Goal: Task Accomplishment & Management: Complete application form

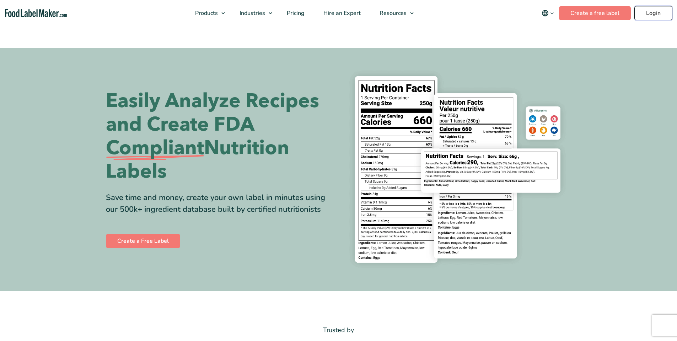
click at [660, 15] on link "Login" at bounding box center [654, 13] width 38 height 14
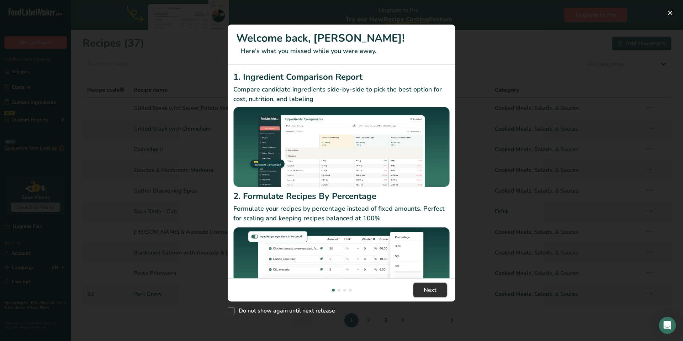
click at [434, 287] on span "Next" at bounding box center [430, 290] width 13 height 9
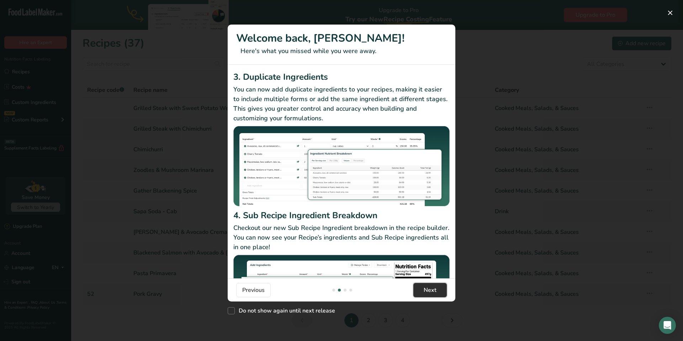
click at [435, 291] on span "Next" at bounding box center [430, 290] width 13 height 9
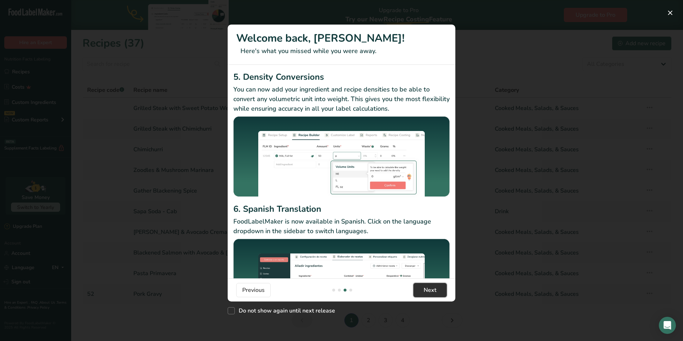
click at [435, 291] on span "Next" at bounding box center [430, 290] width 13 height 9
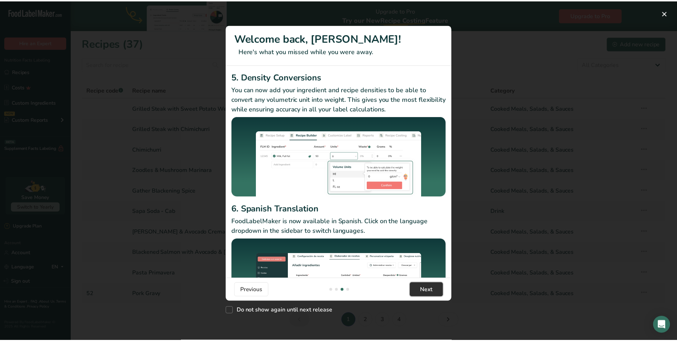
scroll to position [0, 683]
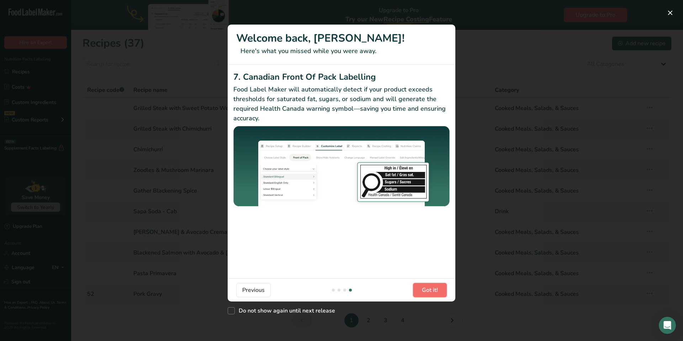
click at [435, 291] on span "Got it!" at bounding box center [430, 290] width 16 height 9
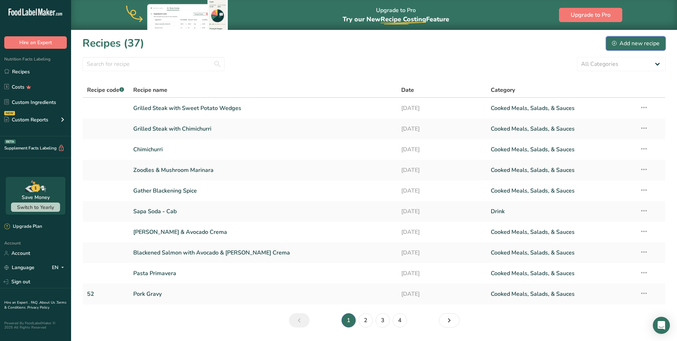
click at [643, 45] on div "Add new recipe" at bounding box center [636, 43] width 48 height 9
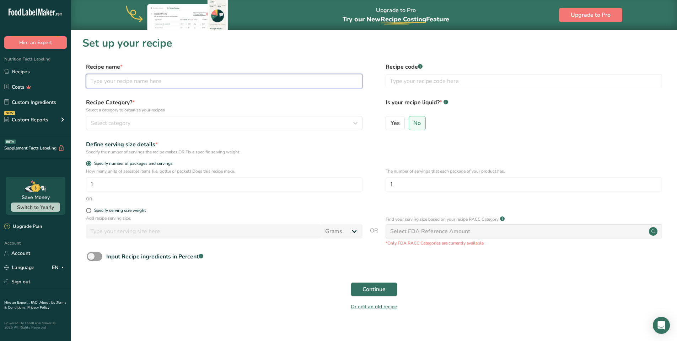
click at [177, 79] on input "text" at bounding box center [224, 81] width 277 height 14
type input "H"
click at [199, 81] on input "Turkey Meatballs with Herbs de Proveance" at bounding box center [224, 81] width 277 height 14
type input "Turkey Meatballs with Herbs de Provence"
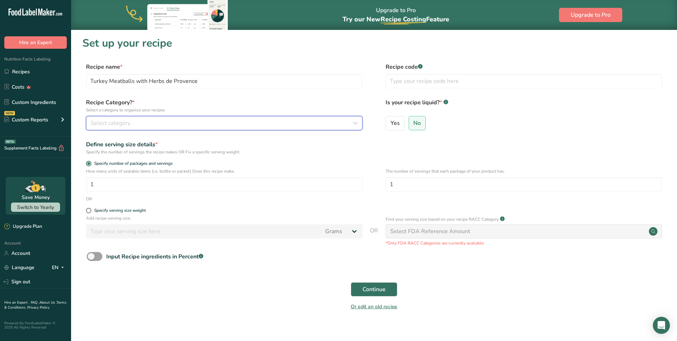
click at [193, 124] on div "Select category" at bounding box center [222, 123] width 263 height 9
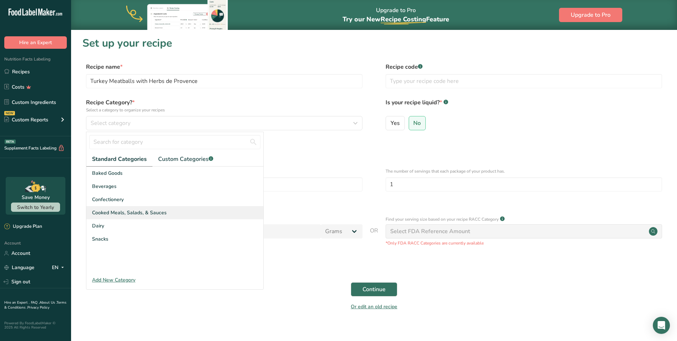
click at [118, 214] on span "Cooked Meals, Salads, & Sauces" at bounding box center [129, 212] width 75 height 7
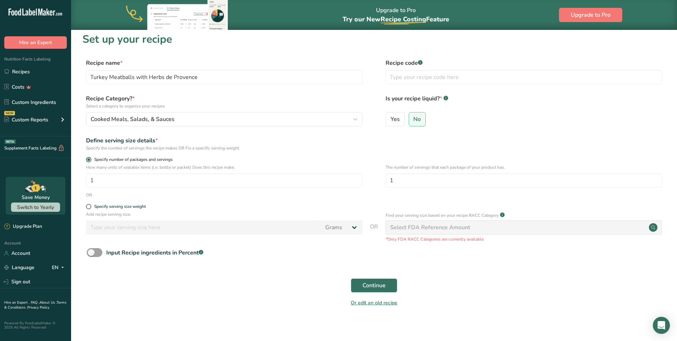
scroll to position [8, 0]
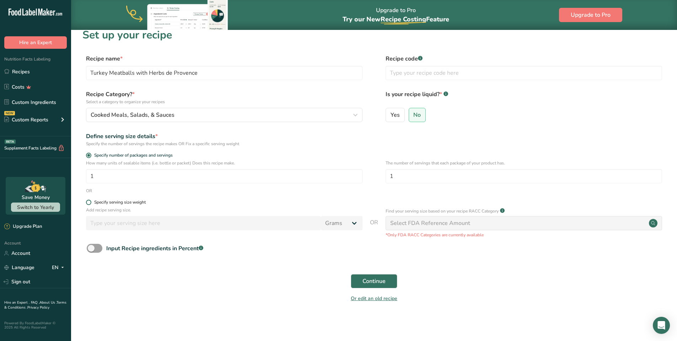
click at [90, 202] on span at bounding box center [88, 201] width 5 height 5
click at [90, 202] on input "Specify serving size weight" at bounding box center [88, 202] width 5 height 5
radio input "true"
radio input "false"
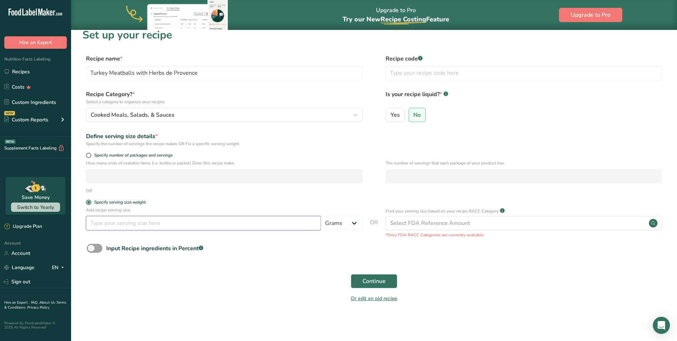
click at [107, 220] on input "number" at bounding box center [203, 223] width 235 height 14
type input "28"
click at [261, 256] on div "Input Recipe ingredients in Percent .a-a{fill:#347362;}.b-a{fill:#fff;}" at bounding box center [374, 251] width 584 height 15
click at [355, 224] on select "Grams kg mg mcg lb oz l mL fl oz tbsp tsp cup qt gallon" at bounding box center [342, 223] width 42 height 14
select select "5"
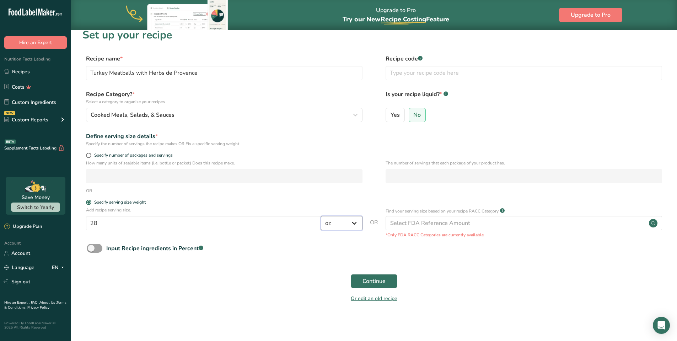
click at [321, 216] on select "Grams kg mg mcg lb oz l mL fl oz tbsp tsp cup qt gallon" at bounding box center [342, 223] width 42 height 14
drag, startPoint x: 194, startPoint y: 227, endPoint x: 96, endPoint y: 218, distance: 98.6
click at [96, 218] on input "28" at bounding box center [203, 223] width 235 height 14
type input "1"
click at [372, 283] on span "Continue" at bounding box center [374, 281] width 23 height 9
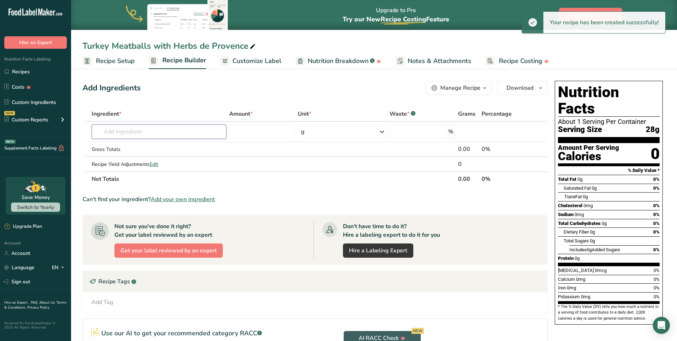
click at [165, 129] on input "text" at bounding box center [159, 131] width 135 height 14
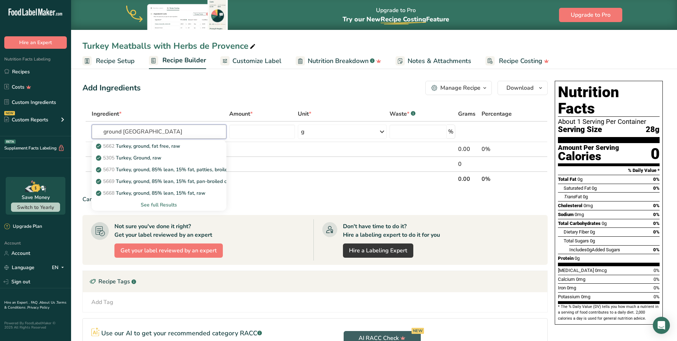
type input "ground [GEOGRAPHIC_DATA]"
click at [154, 205] on div "See full Results" at bounding box center [158, 204] width 123 height 7
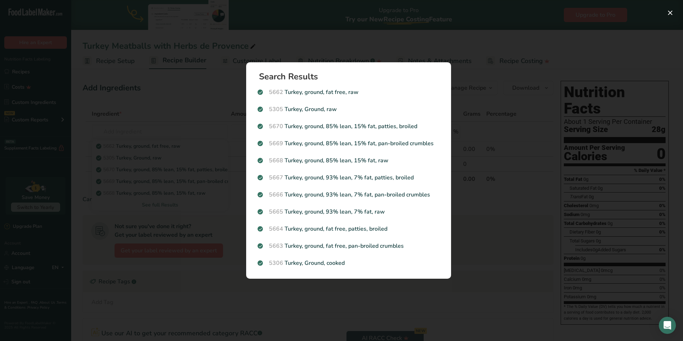
click at [309, 110] on p "5305 [GEOGRAPHIC_DATA], Ground, raw" at bounding box center [348, 109] width 182 height 9
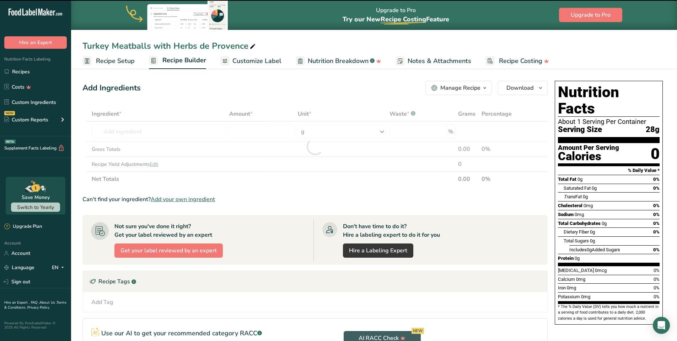
type input "0"
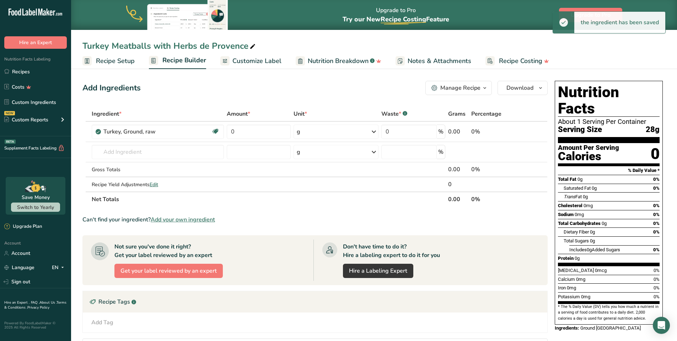
click at [374, 132] on icon at bounding box center [374, 131] width 9 height 13
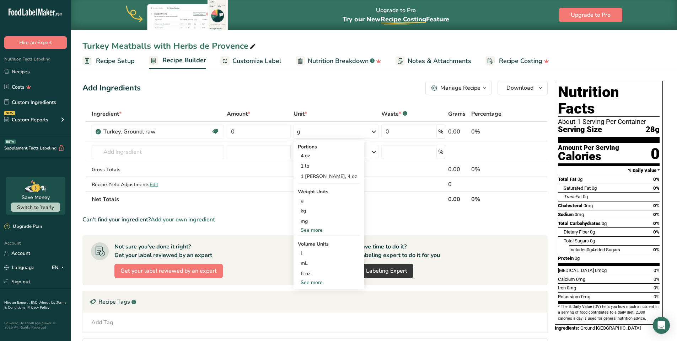
click at [309, 166] on div "1 lb" at bounding box center [329, 166] width 62 height 10
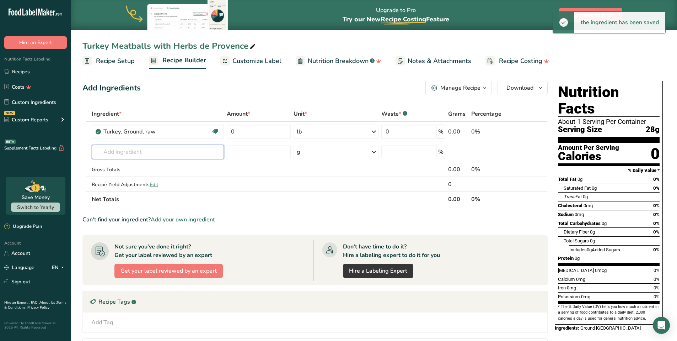
click at [172, 150] on input "text" at bounding box center [158, 152] width 132 height 14
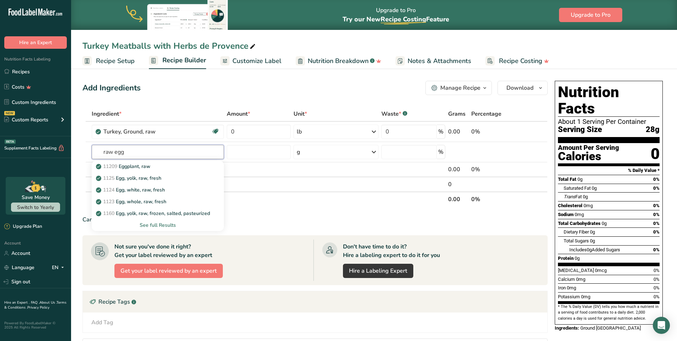
type input "raw egg"
click at [160, 226] on div "See full Results" at bounding box center [157, 224] width 121 height 7
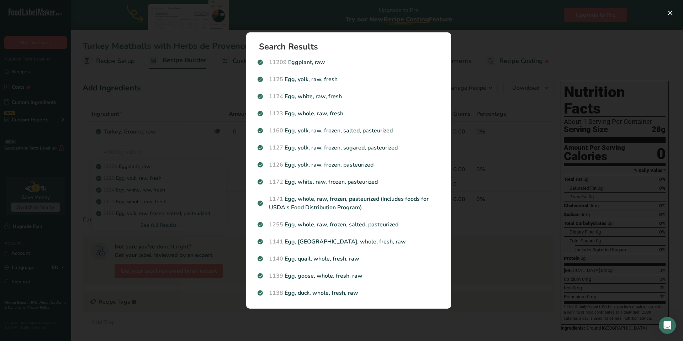
click at [318, 112] on p "1123 Egg, whole, raw, fresh" at bounding box center [348, 113] width 182 height 9
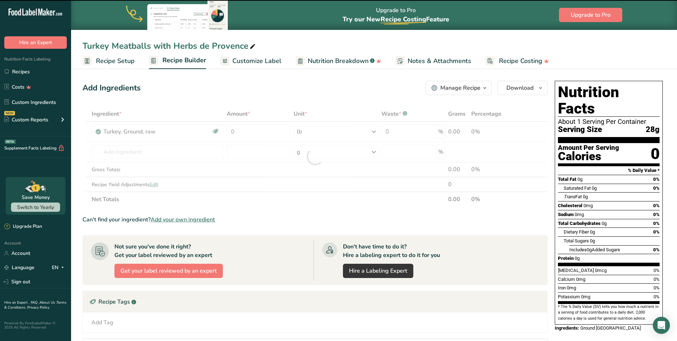
type input "0"
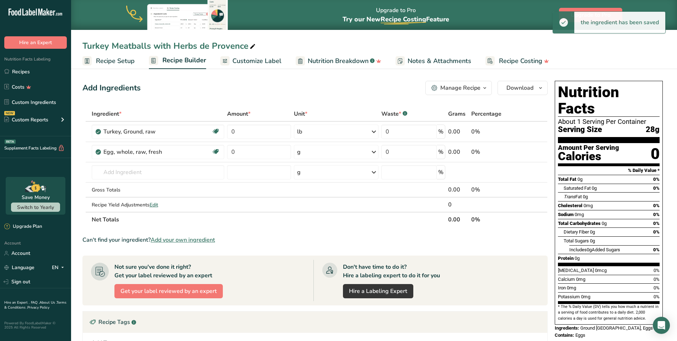
click at [373, 152] on icon at bounding box center [374, 151] width 9 height 13
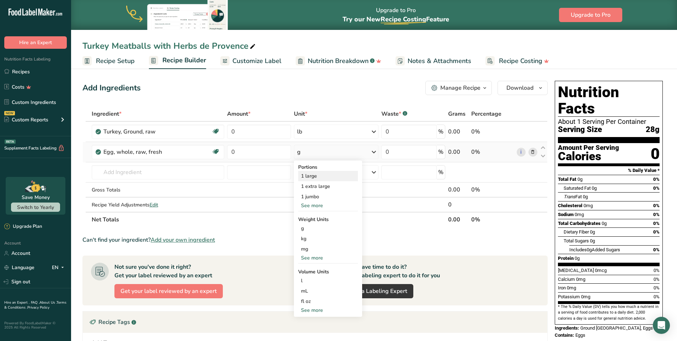
drag, startPoint x: 96, startPoint y: 218, endPoint x: 311, endPoint y: 176, distance: 219.9
click at [311, 176] on div "1 large" at bounding box center [328, 176] width 60 height 10
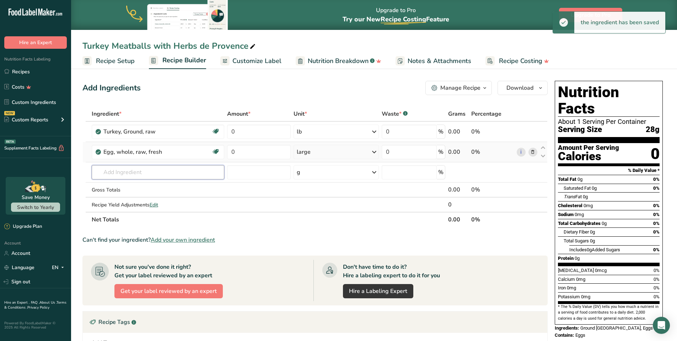
click at [125, 172] on input "text" at bounding box center [158, 172] width 133 height 14
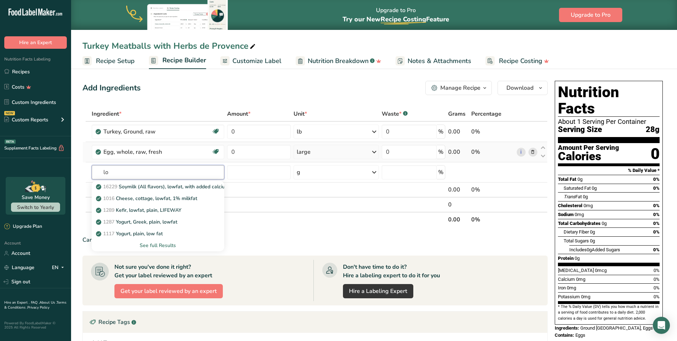
type input "l"
type input "cottage cheese"
click at [166, 244] on div "See full Results" at bounding box center [157, 244] width 121 height 7
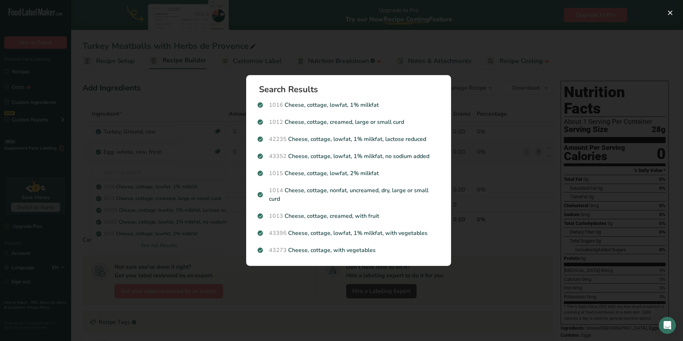
click at [299, 174] on p "1015 Cheese, cottage, lowfat, 2% milkfat" at bounding box center [348, 173] width 182 height 9
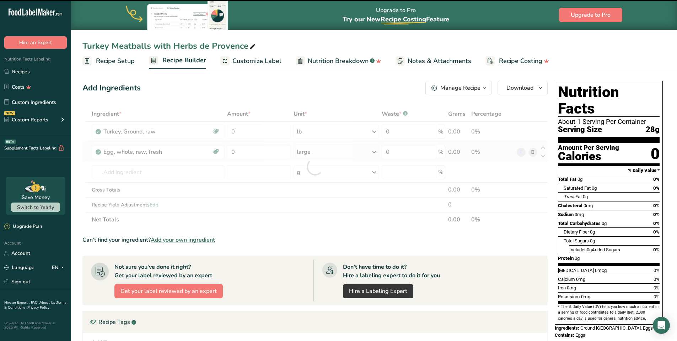
type input "0"
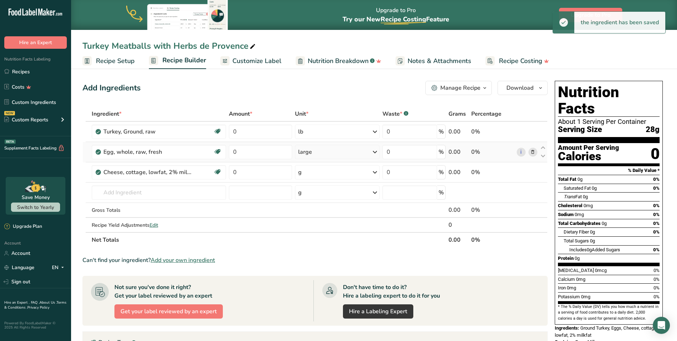
click at [377, 171] on icon at bounding box center [375, 172] width 9 height 13
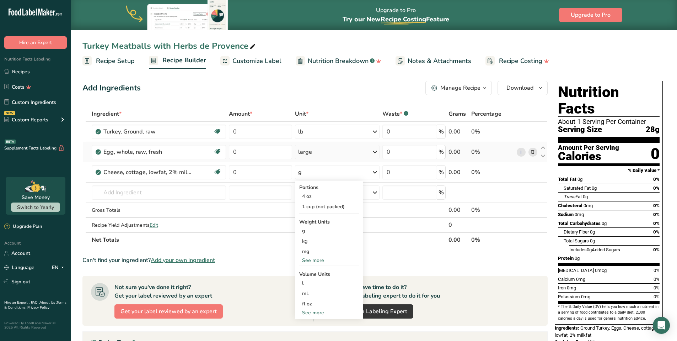
click at [310, 193] on div "4 oz" at bounding box center [329, 196] width 60 height 10
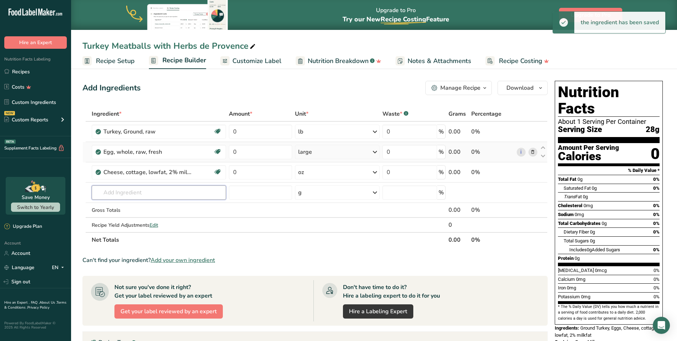
click at [162, 190] on input "text" at bounding box center [159, 192] width 135 height 14
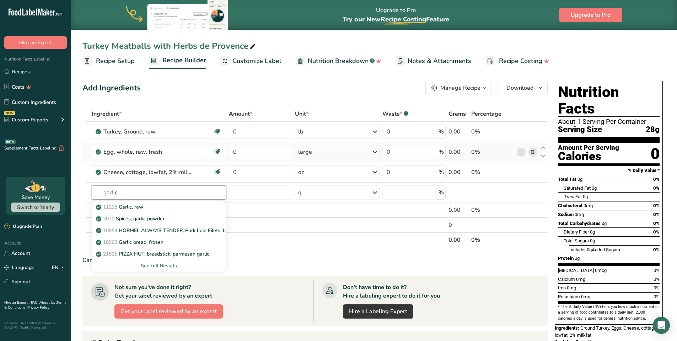
type input "garlic"
click at [141, 221] on p "2020 Spices, garlic powder" at bounding box center [130, 218] width 67 height 7
type input "Spices, garlic powder"
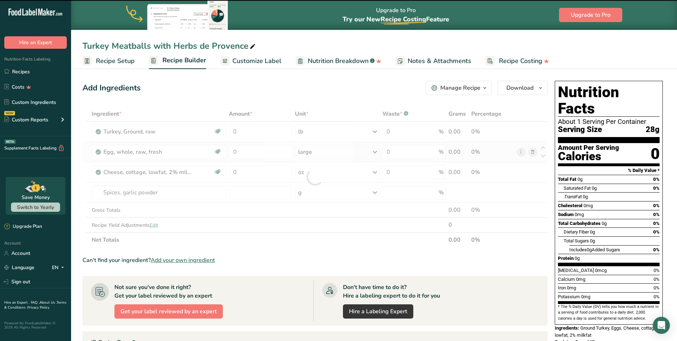
type input "0"
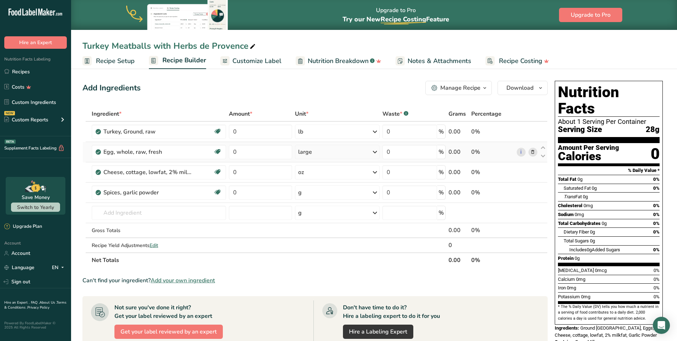
click at [375, 191] on icon at bounding box center [375, 192] width 9 height 13
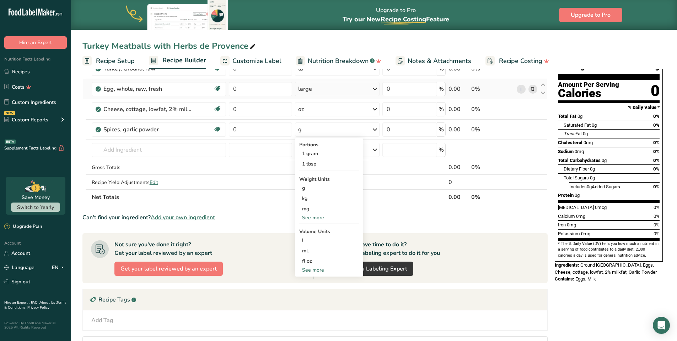
scroll to position [68, 0]
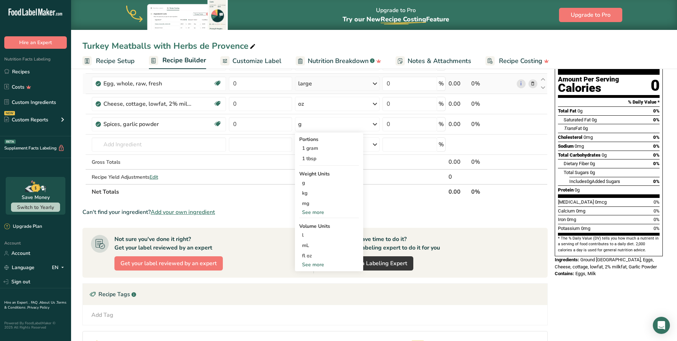
click at [317, 210] on div "See more" at bounding box center [329, 211] width 60 height 7
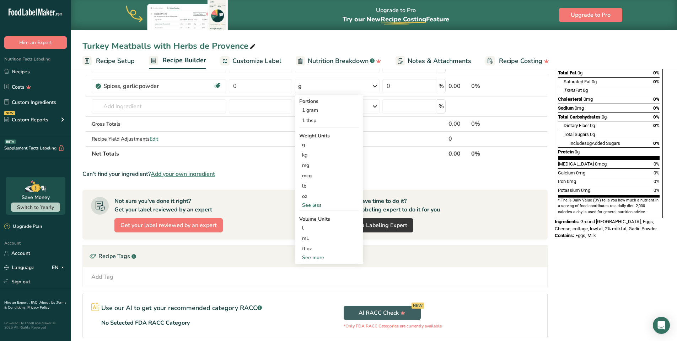
scroll to position [115, 0]
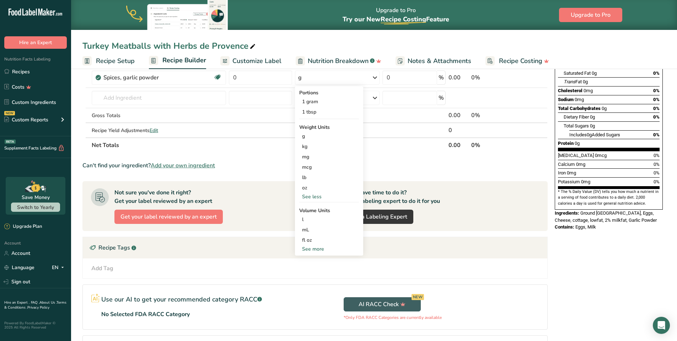
click at [315, 247] on div "See more" at bounding box center [329, 248] width 60 height 7
select select "22"
click at [308, 260] on div "tsp" at bounding box center [329, 260] width 54 height 7
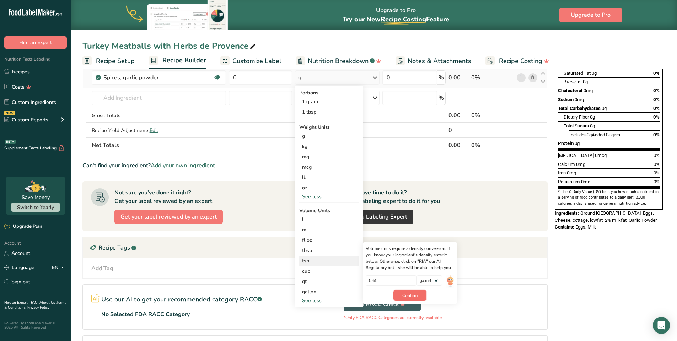
drag, startPoint x: 311, startPoint y: 176, endPoint x: 415, endPoint y: 295, distance: 157.8
click at [415, 295] on span "Confirm" at bounding box center [410, 295] width 15 height 6
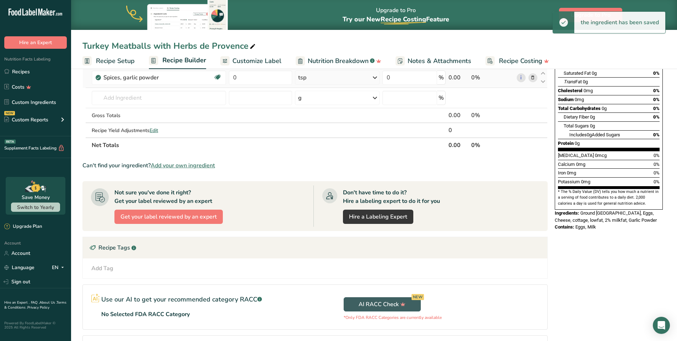
scroll to position [0, 0]
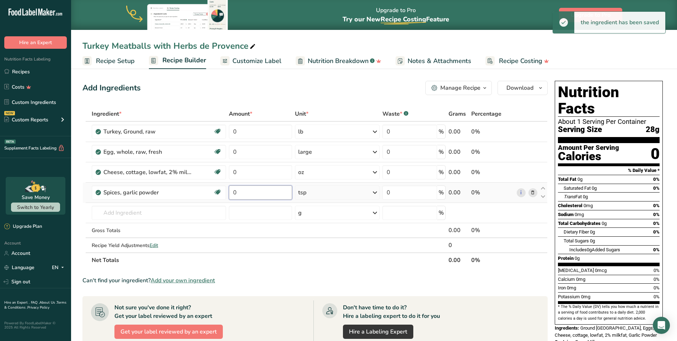
click at [249, 195] on input "0" at bounding box center [260, 192] width 63 height 14
click at [249, 135] on div "Ingredient * Amount * Unit * Waste * .a-a{fill:#347362;}.b-a{fill:#fff;} Grams …" at bounding box center [314, 186] width 465 height 161
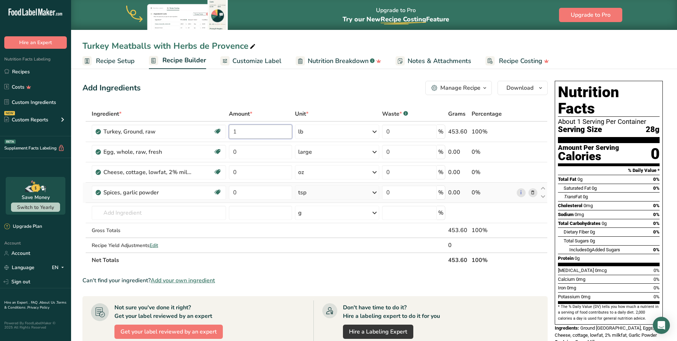
type input "1"
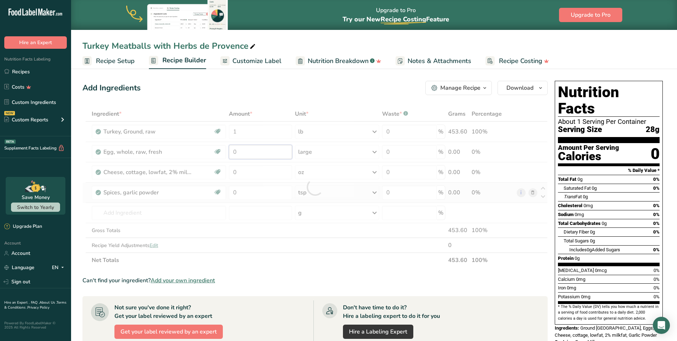
click at [259, 156] on div "Ingredient * Amount * Unit * Waste * .a-a{fill:#347362;}.b-a{fill:#fff;} Grams …" at bounding box center [314, 186] width 465 height 161
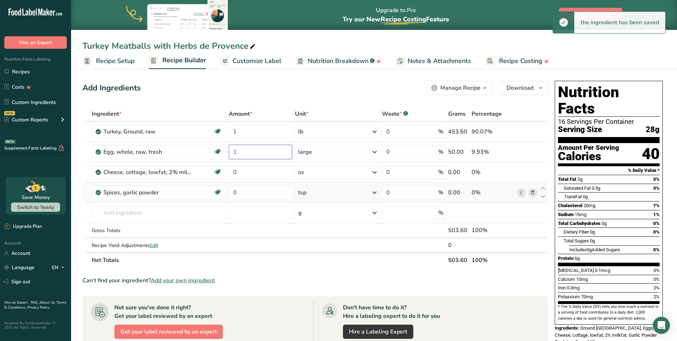
type input "1"
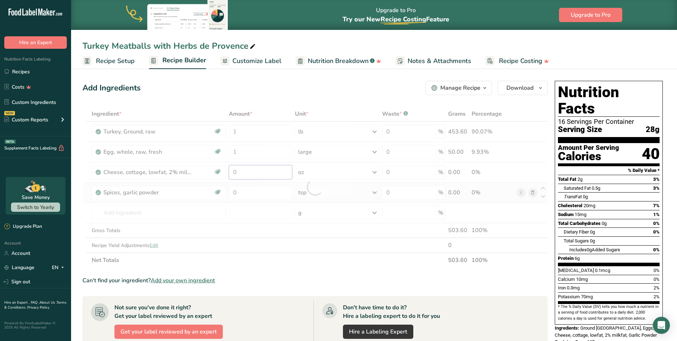
click at [250, 172] on div "Ingredient * Amount * Unit * Waste * .a-a{fill:#347362;}.b-a{fill:#fff;} Grams …" at bounding box center [314, 186] width 465 height 161
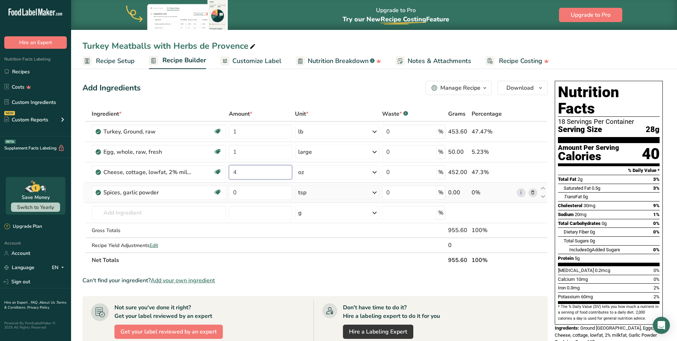
type input "4"
click at [282, 198] on div "Ingredient * Amount * Unit * Waste * .a-a{fill:#347362;}.b-a{fill:#fff;} Grams …" at bounding box center [314, 186] width 465 height 161
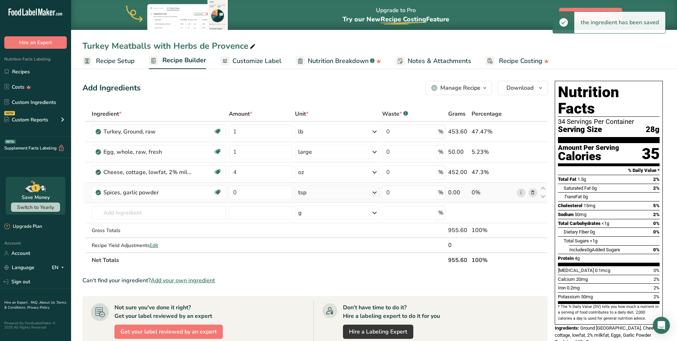
click at [376, 172] on div "Ingredient * Amount * Unit * Waste * .a-a{fill:#347362;}.b-a{fill:#fff;} Grams …" at bounding box center [314, 186] width 465 height 161
click at [376, 174] on icon at bounding box center [375, 172] width 9 height 13
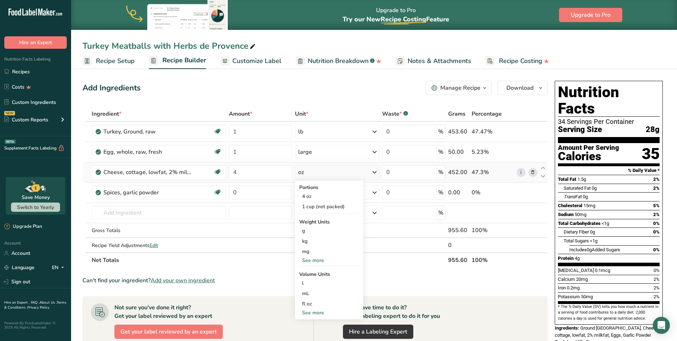
drag, startPoint x: 415, startPoint y: 295, endPoint x: 318, endPoint y: 260, distance: 103.0
click at [318, 260] on div "See more" at bounding box center [329, 259] width 60 height 7
click at [309, 283] on div "oz" at bounding box center [329, 282] width 60 height 10
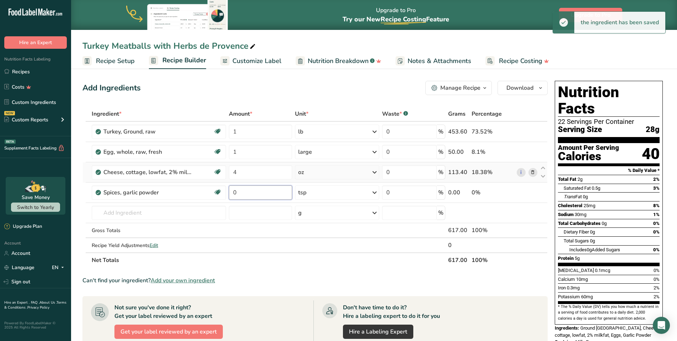
click at [255, 190] on input "0" at bounding box center [260, 192] width 63 height 14
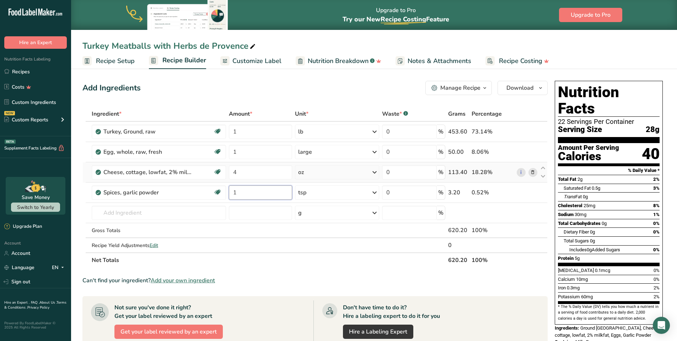
type input "1"
click at [152, 211] on div "Ingredient * Amount * Unit * Waste * .a-a{fill:#347362;}.b-a{fill:#fff;} Grams …" at bounding box center [314, 186] width 465 height 161
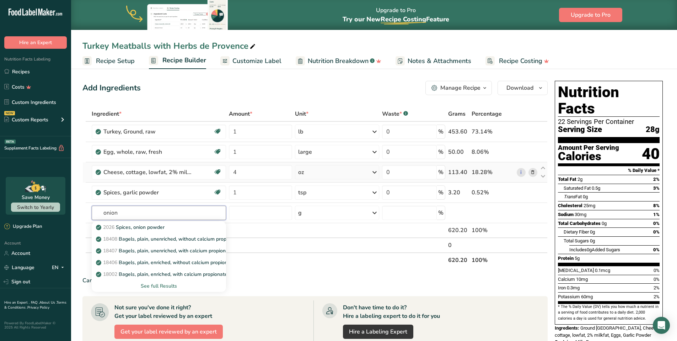
type input "onion"
click at [158, 227] on p "2026 Spices, onion powder" at bounding box center [130, 226] width 67 height 7
type input "Spices, onion powder"
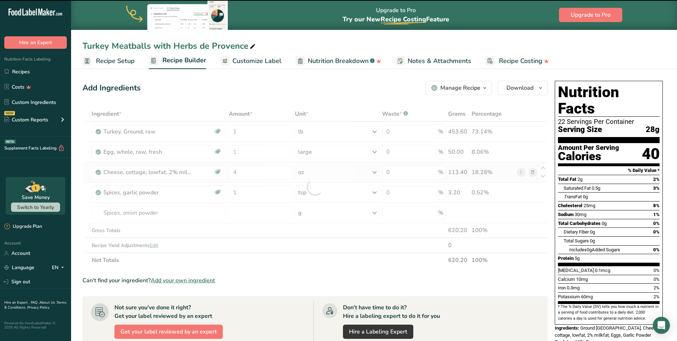
type input "0"
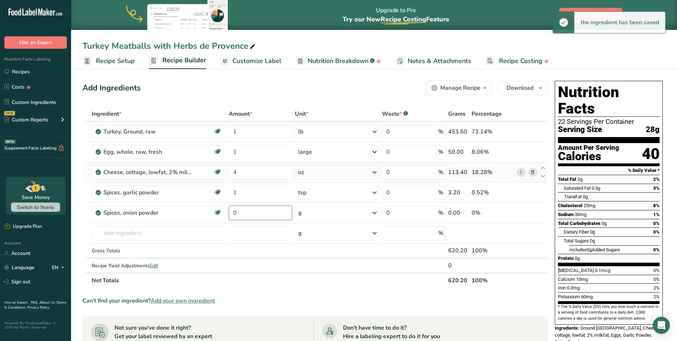
click at [266, 212] on input "0" at bounding box center [260, 213] width 63 height 14
type input "1"
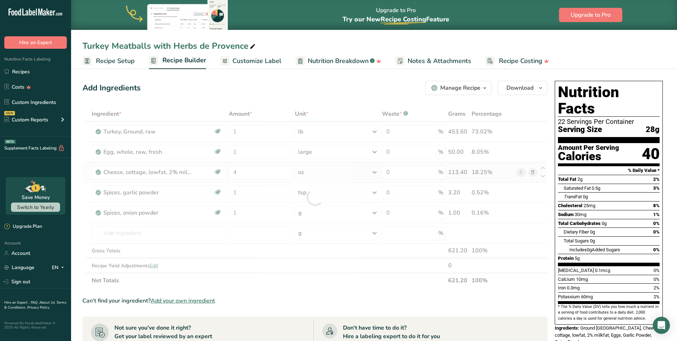
click at [377, 212] on div "Ingredient * Amount * Unit * Waste * .a-a{fill:#347362;}.b-a{fill:#fff;} Grams …" at bounding box center [314, 196] width 465 height 181
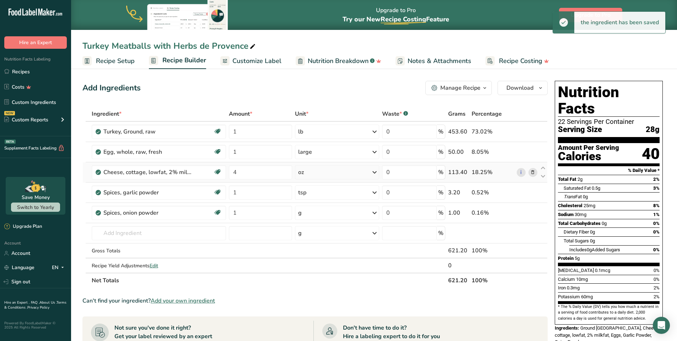
click at [376, 214] on icon at bounding box center [375, 212] width 9 height 13
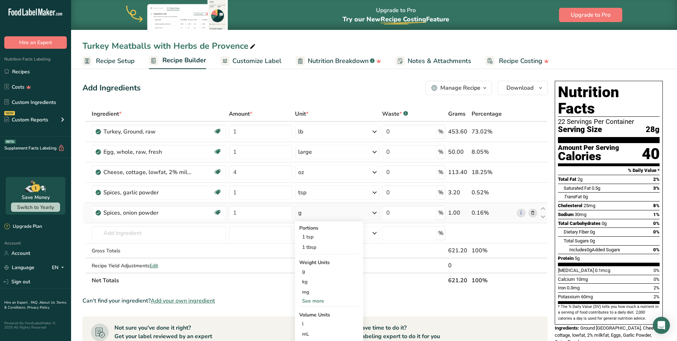
drag, startPoint x: 318, startPoint y: 260, endPoint x: 309, endPoint y: 302, distance: 42.3
click at [309, 302] on div "See more" at bounding box center [329, 300] width 60 height 7
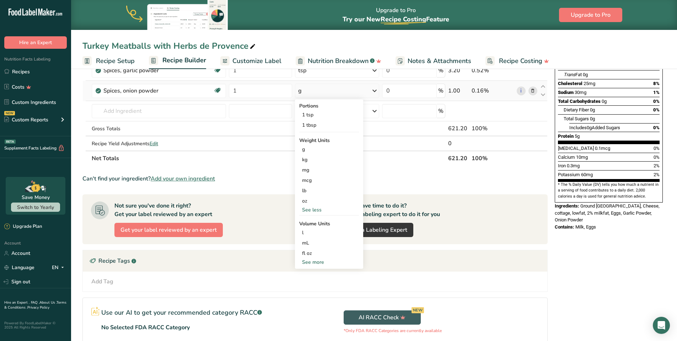
scroll to position [124, 0]
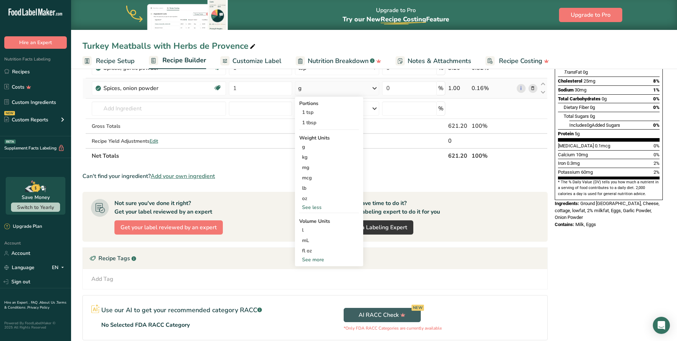
click at [313, 260] on div "See more" at bounding box center [329, 259] width 60 height 7
select select "22"
click at [309, 272] on div "tsp" at bounding box center [329, 270] width 54 height 7
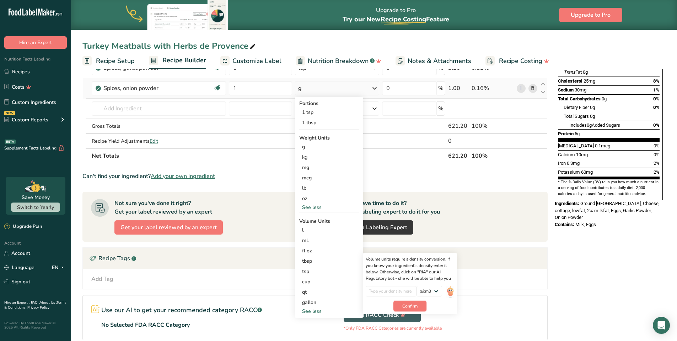
click at [408, 305] on span "Confirm" at bounding box center [410, 306] width 15 height 6
click at [406, 311] on span "Confirm" at bounding box center [410, 309] width 15 height 6
click at [305, 110] on div "1 tsp" at bounding box center [329, 112] width 60 height 10
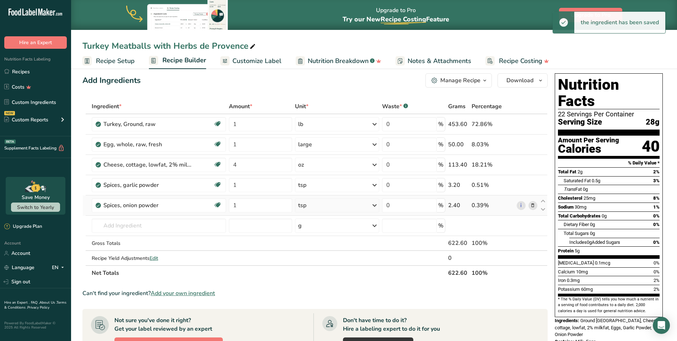
scroll to position [7, 0]
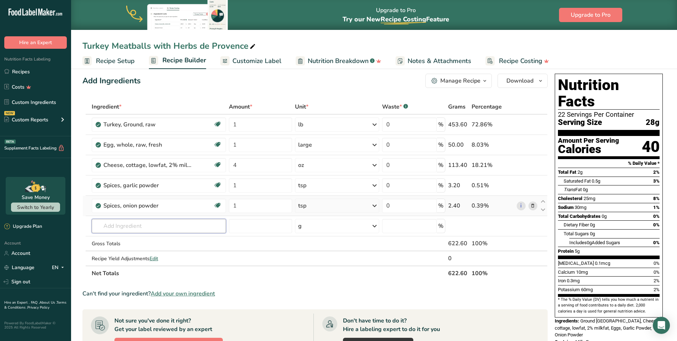
click at [182, 231] on input "text" at bounding box center [159, 226] width 134 height 14
type input "ground sage"
click at [146, 243] on p "2038 Spices, sage, ground" at bounding box center [129, 239] width 65 height 7
type input "Spices, sage, ground"
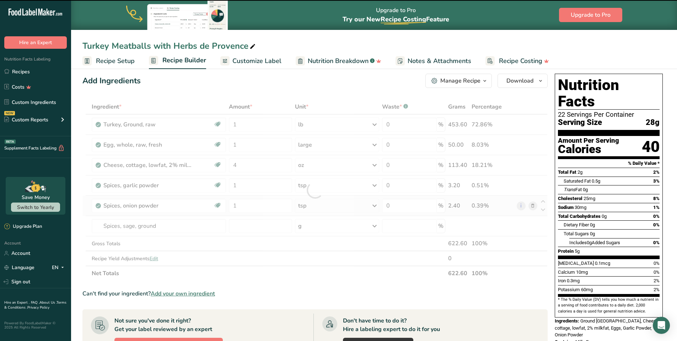
type input "0"
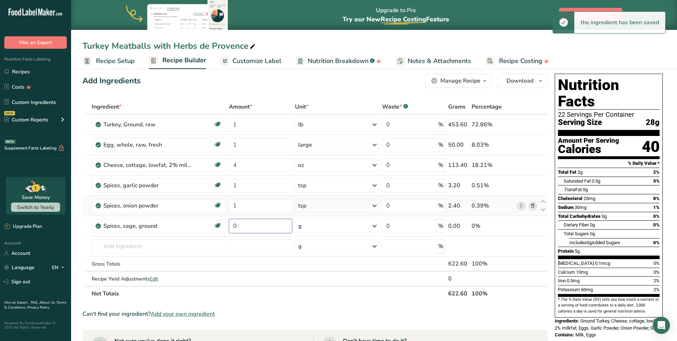
click at [273, 227] on input "0" at bounding box center [260, 226] width 63 height 14
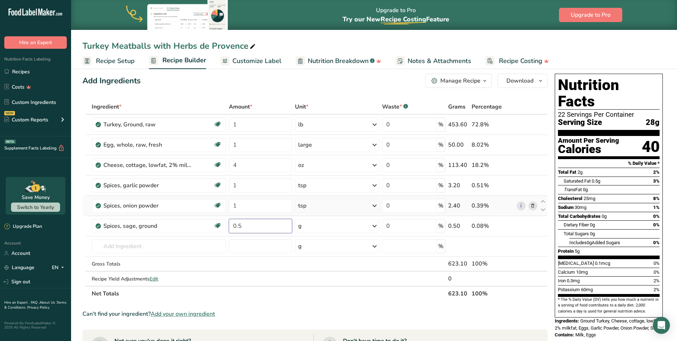
type input "0.5"
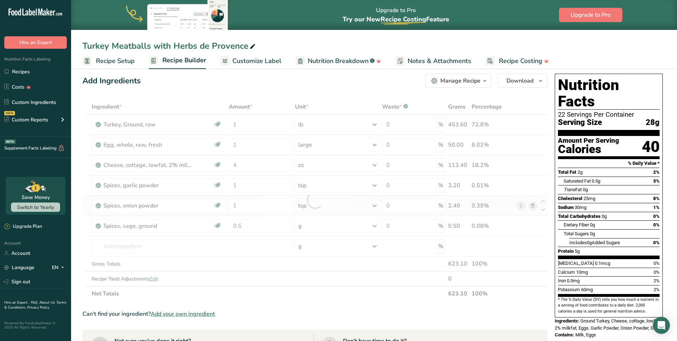
click at [377, 225] on div "Ingredient * Amount * Unit * Waste * .a-a{fill:#347362;}.b-a{fill:#fff;} Grams …" at bounding box center [314, 200] width 465 height 202
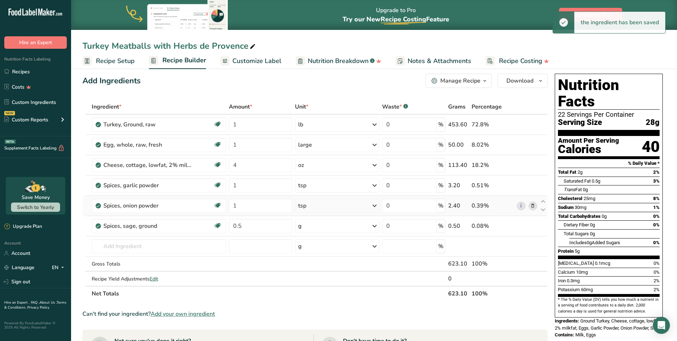
click at [376, 226] on icon at bounding box center [375, 225] width 9 height 13
click at [311, 251] on div "1 tsp" at bounding box center [329, 250] width 60 height 10
click at [149, 246] on input "text" at bounding box center [159, 246] width 134 height 14
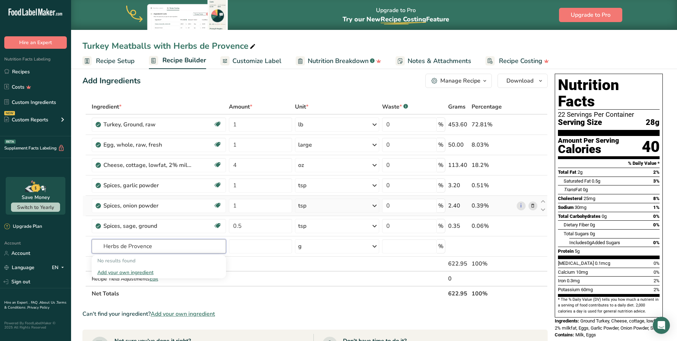
type input "Herbs de Provence"
click at [131, 270] on div "Add your own ingredient" at bounding box center [158, 271] width 123 height 7
click at [132, 272] on div "Add your own ingredient" at bounding box center [158, 271] width 123 height 7
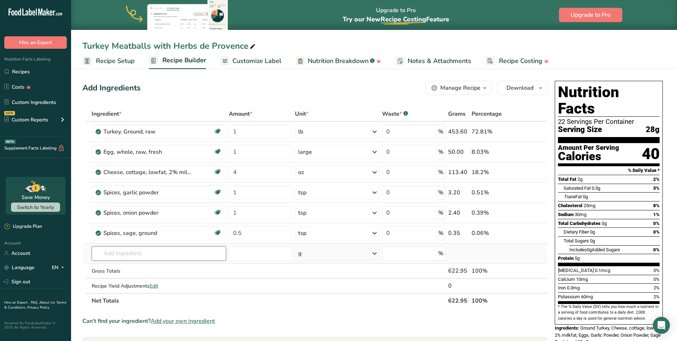
click at [161, 256] on input "text" at bounding box center [159, 253] width 134 height 14
type input "Kosher salt"
click at [120, 270] on p "Kosher Salt" at bounding box center [113, 267] width 32 height 7
type input "Kosher Salt"
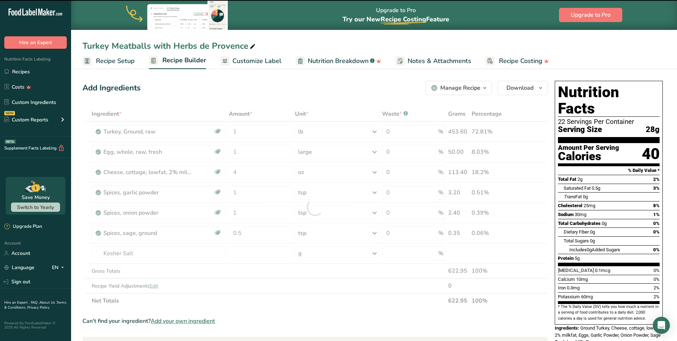
type input "0"
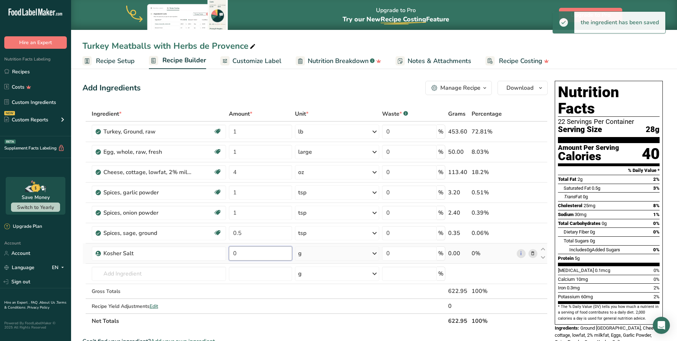
click at [273, 252] on input "0" at bounding box center [260, 253] width 63 height 14
type input "0.5"
click at [375, 253] on div "Ingredient * Amount * Unit * Waste * .a-a{fill:#347362;}.b-a{fill:#fff;} Grams …" at bounding box center [314, 217] width 465 height 222
click at [375, 253] on icon at bounding box center [375, 253] width 9 height 13
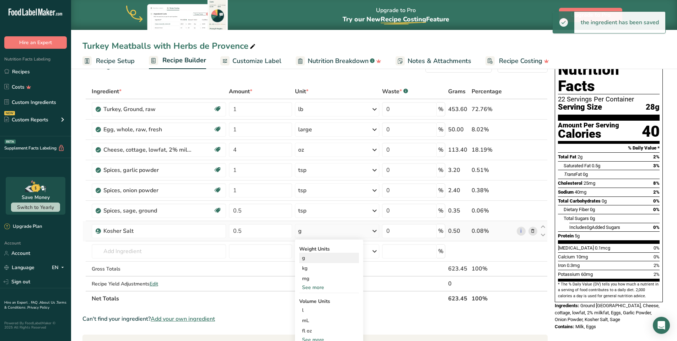
scroll to position [57, 0]
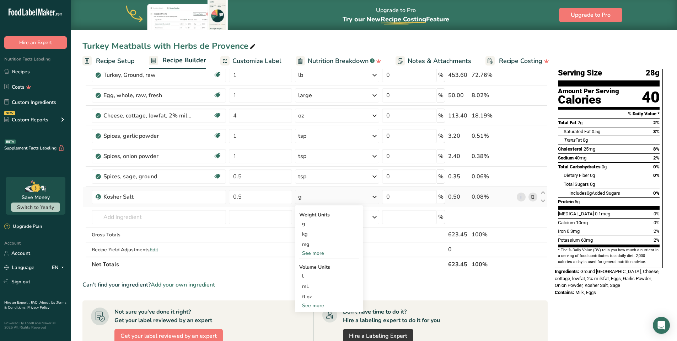
click at [317, 252] on div "See more" at bounding box center [329, 252] width 60 height 7
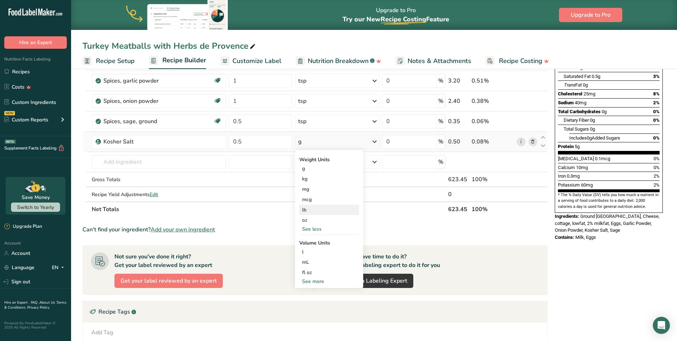
scroll to position [113, 0]
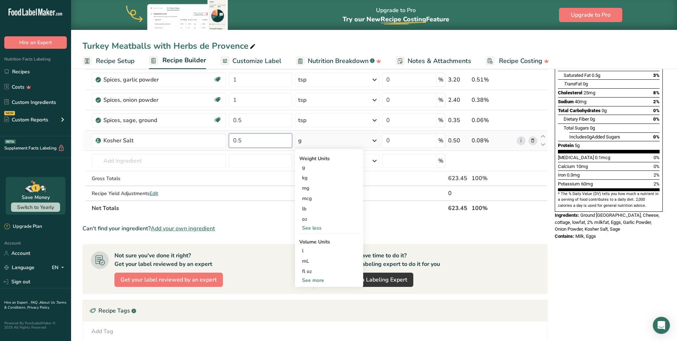
drag, startPoint x: 256, startPoint y: 141, endPoint x: 227, endPoint y: 142, distance: 28.5
click at [227, 142] on tr "Kosher Salt 0.5 g Weight Units g kg mg mcg lb oz See less Volume Units l Volume…" at bounding box center [315, 141] width 465 height 20
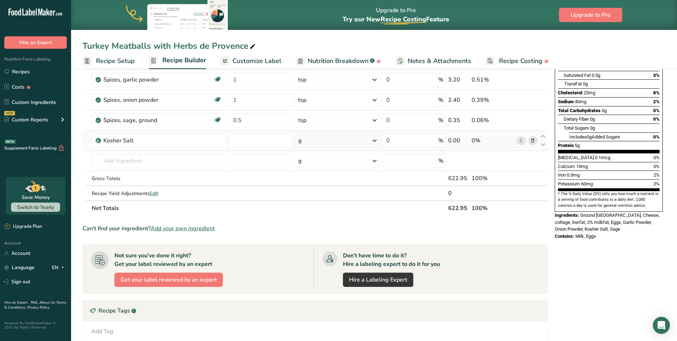
type input "0"
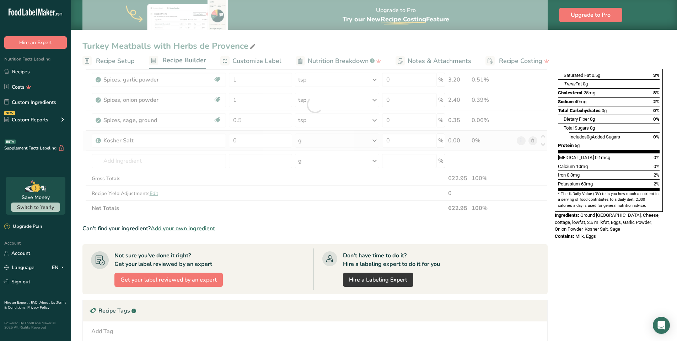
click at [376, 141] on div "Ingredient * Amount * Unit * Waste * .a-a{fill:#347362;}.b-a{fill:#fff;} Grams …" at bounding box center [314, 105] width 465 height 222
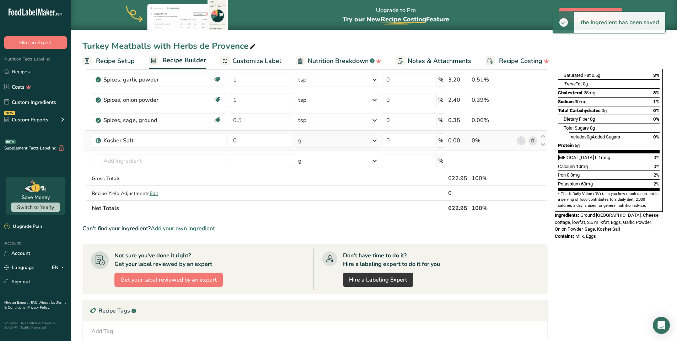
click at [376, 141] on icon at bounding box center [375, 140] width 9 height 13
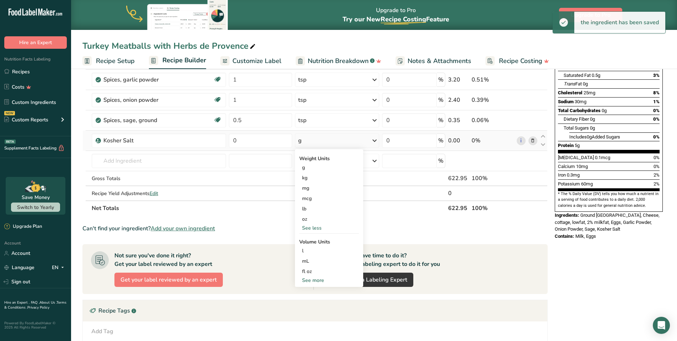
click at [311, 229] on div "See less" at bounding box center [329, 227] width 60 height 7
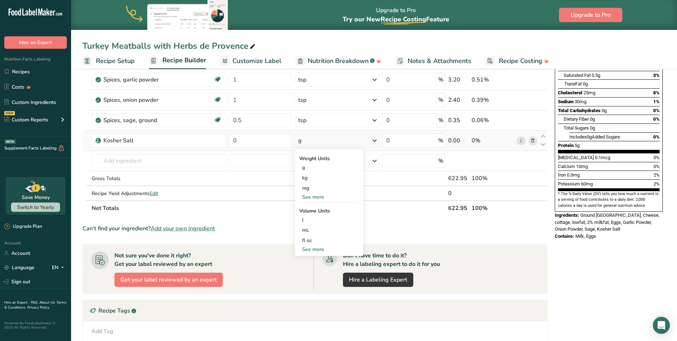
click at [314, 195] on div "See more" at bounding box center [329, 196] width 60 height 7
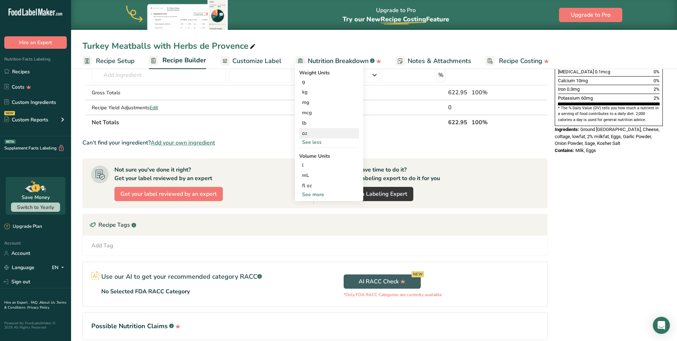
scroll to position [222, 0]
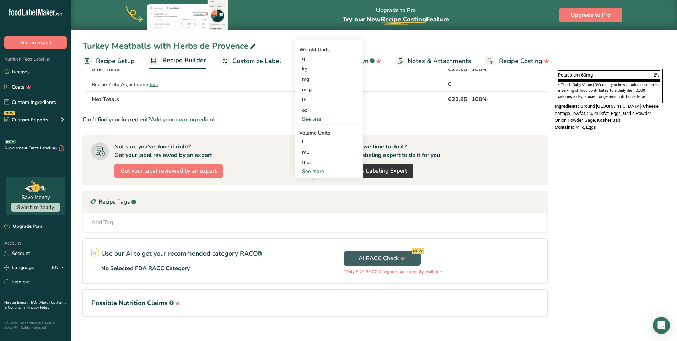
click at [316, 170] on div "See more" at bounding box center [329, 170] width 60 height 7
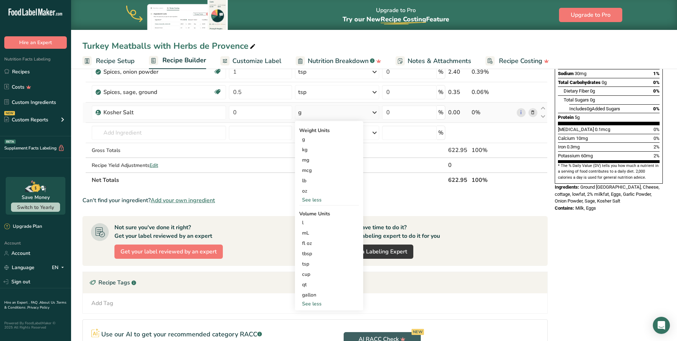
scroll to position [0, 0]
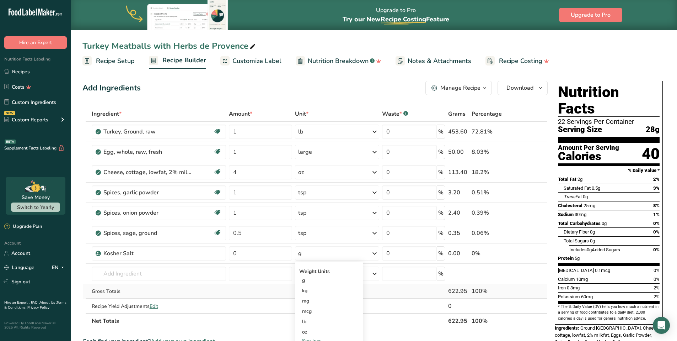
click at [400, 295] on td at bounding box center [414, 291] width 66 height 15
click at [250, 255] on input "0" at bounding box center [260, 253] width 63 height 14
type input "2"
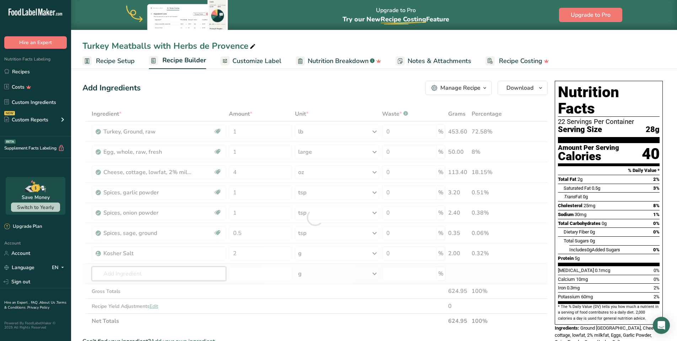
click at [188, 273] on div "Ingredient * Amount * Unit * Waste * .a-a{fill:#347362;}.b-a{fill:#fff;} Grams …" at bounding box center [314, 217] width 465 height 222
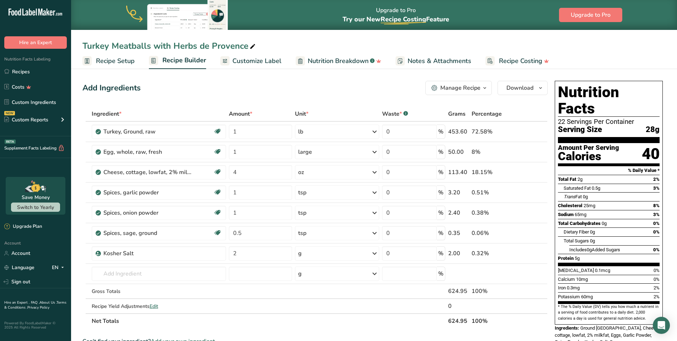
click at [116, 63] on span "Recipe Setup" at bounding box center [115, 61] width 39 height 10
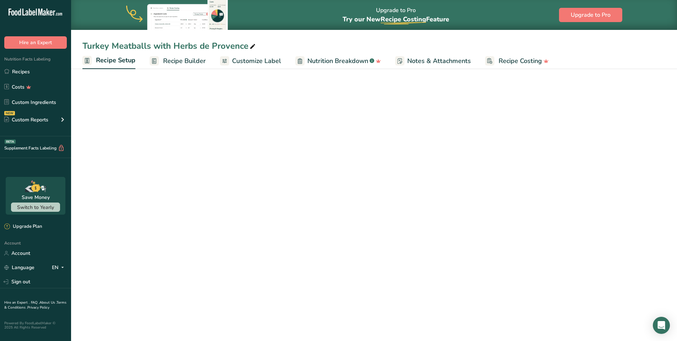
select select "5"
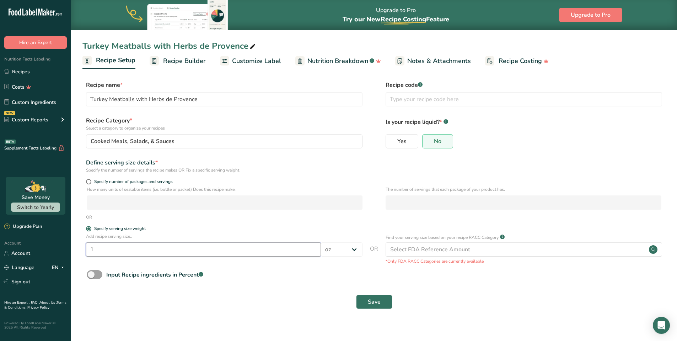
click at [144, 246] on input "1" at bounding box center [203, 249] width 235 height 14
type input "2"
click at [385, 305] on button "Save" at bounding box center [374, 301] width 36 height 14
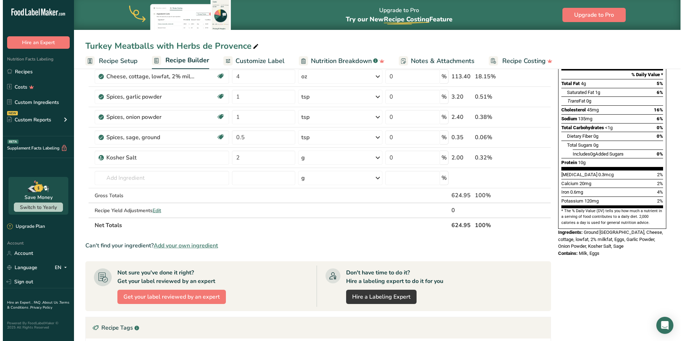
scroll to position [100, 0]
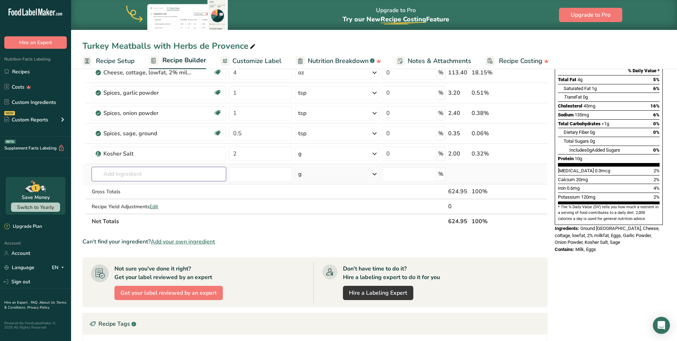
click at [161, 175] on input "text" at bounding box center [159, 174] width 134 height 14
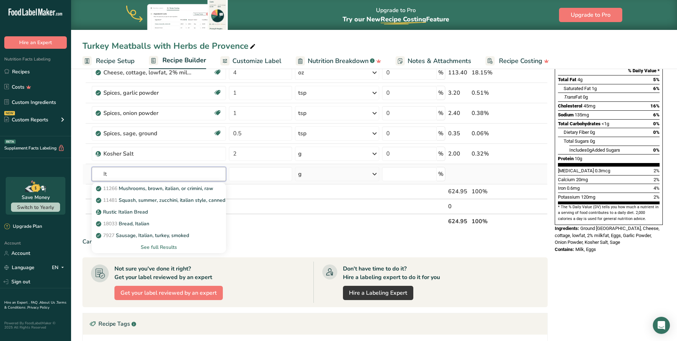
type input "I"
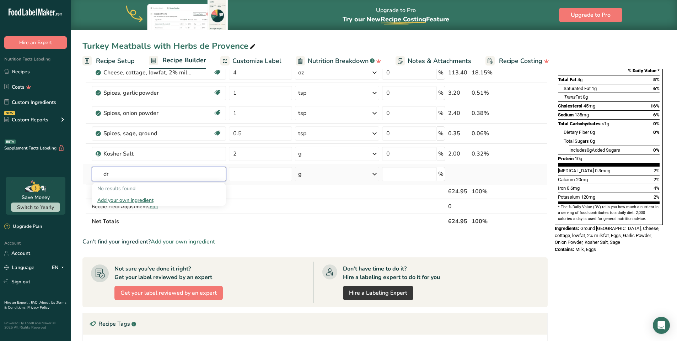
type input "d"
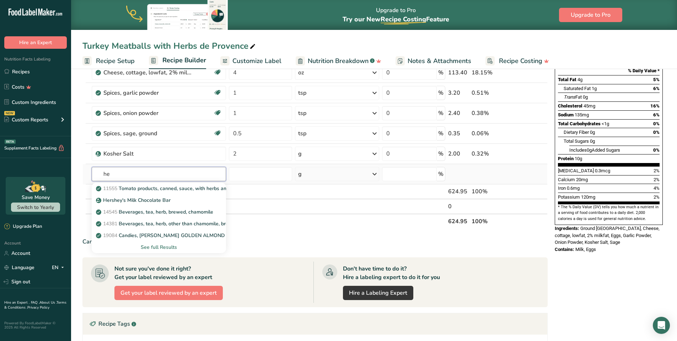
type input "h"
type input "spices"
click at [154, 246] on div "See full Results" at bounding box center [158, 246] width 123 height 7
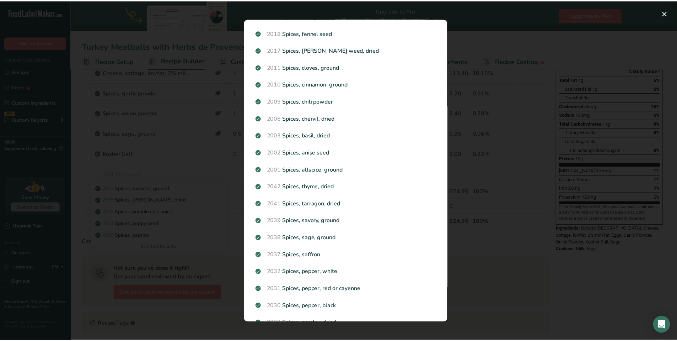
scroll to position [187, 0]
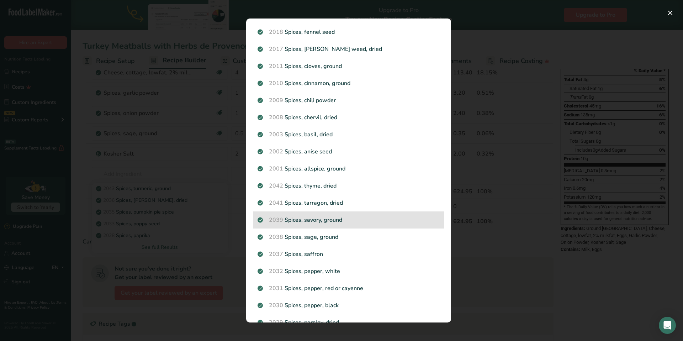
click at [331, 218] on p "2039 Spices, savory, ground" at bounding box center [348, 219] width 182 height 9
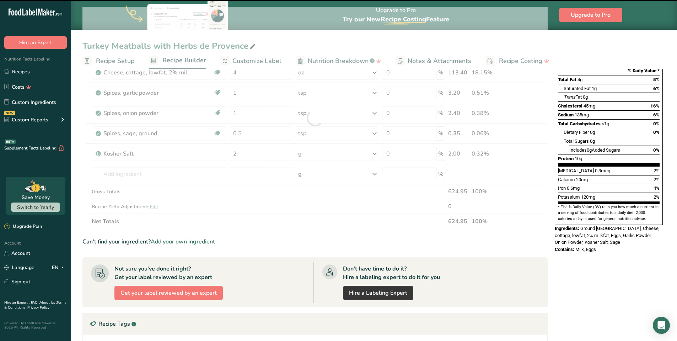
type input "0"
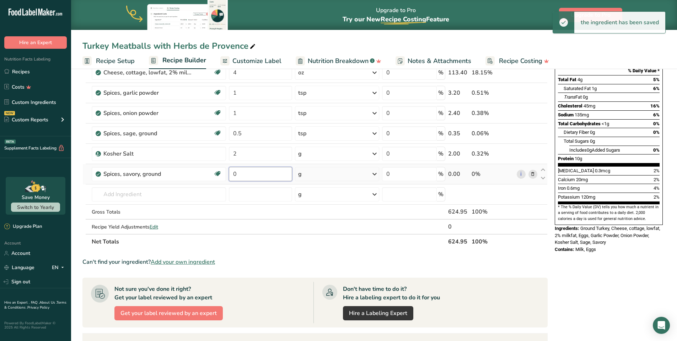
click at [248, 175] on input "0" at bounding box center [260, 174] width 63 height 14
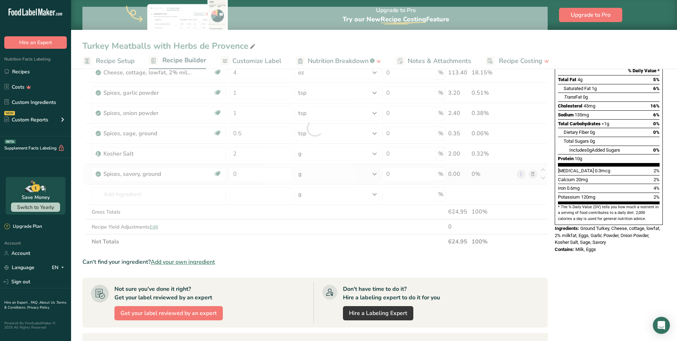
click at [374, 173] on div "Ingredient * Amount * Unit * Waste * .a-a{fill:#347362;}.b-a{fill:#fff;} Grams …" at bounding box center [314, 128] width 465 height 242
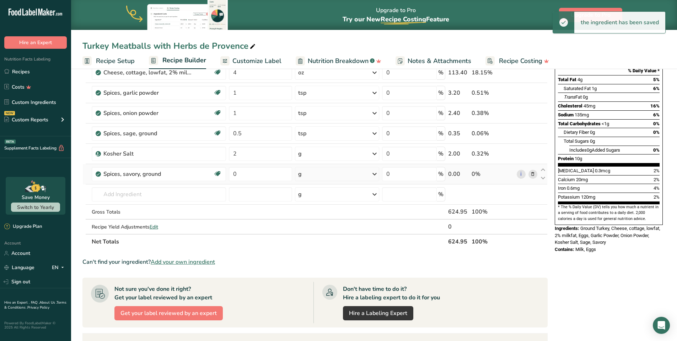
click at [374, 173] on icon at bounding box center [375, 173] width 9 height 13
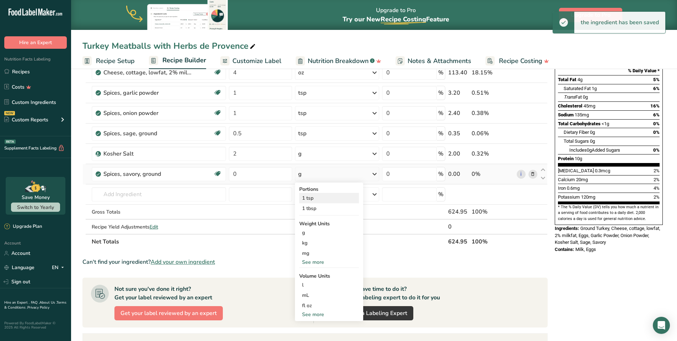
click at [301, 199] on div "1 tsp" at bounding box center [329, 198] width 60 height 10
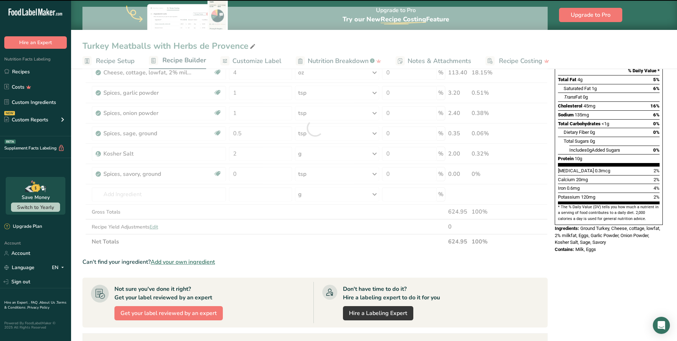
click at [255, 176] on div at bounding box center [314, 128] width 465 height 242
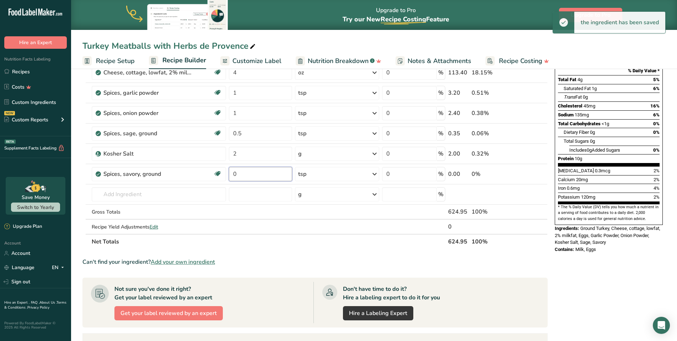
click at [255, 176] on input "0" at bounding box center [260, 174] width 63 height 14
type input "1"
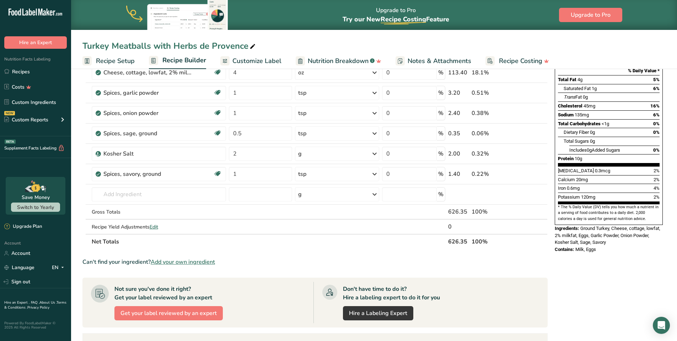
click at [267, 252] on section "Ingredient * Amount * Unit * Waste * .a-a{fill:#347362;}.b-a{fill:#fff;} Grams …" at bounding box center [314, 238] width 465 height 463
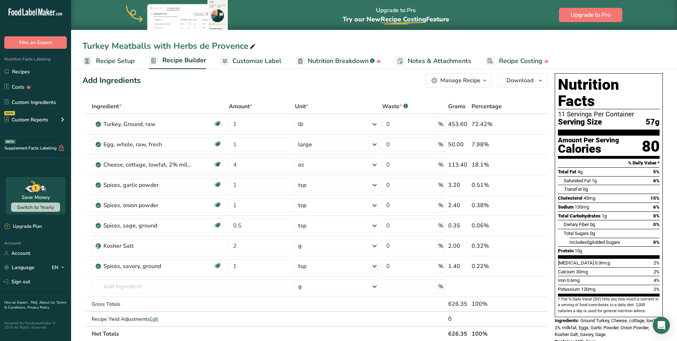
scroll to position [0, 0]
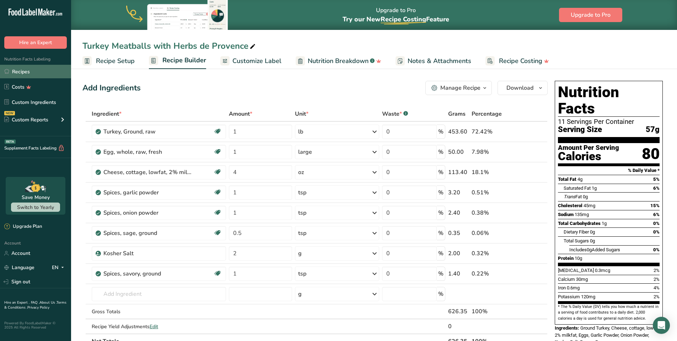
click at [17, 70] on link "Recipes" at bounding box center [35, 72] width 71 height 14
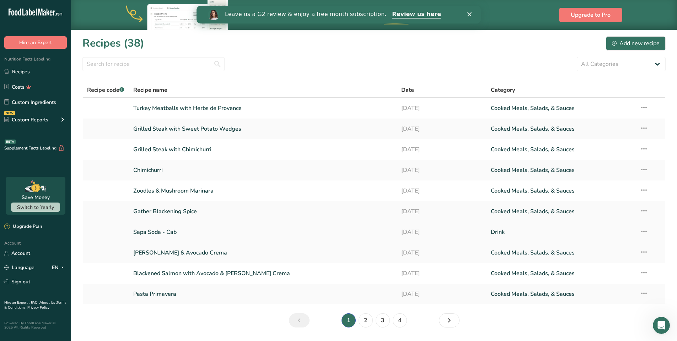
click at [647, 229] on icon at bounding box center [644, 231] width 9 height 13
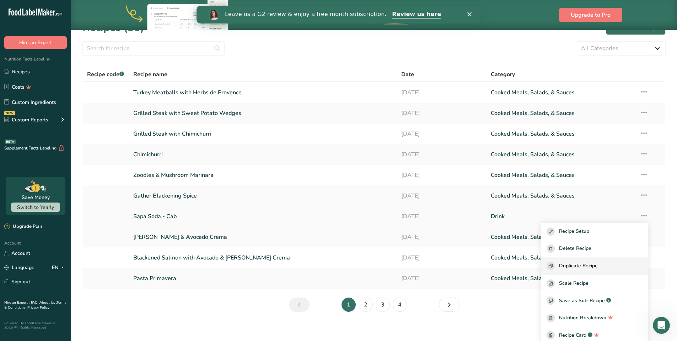
scroll to position [23, 0]
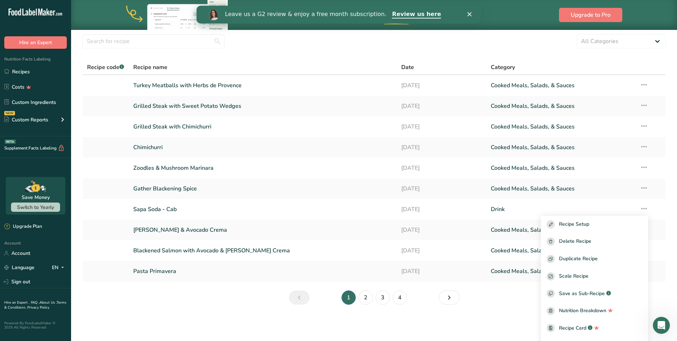
click at [665, 202] on section "Recipes (38) Add new recipe All Categories Baked Goods [GEOGRAPHIC_DATA] Breakf…" at bounding box center [374, 161] width 606 height 309
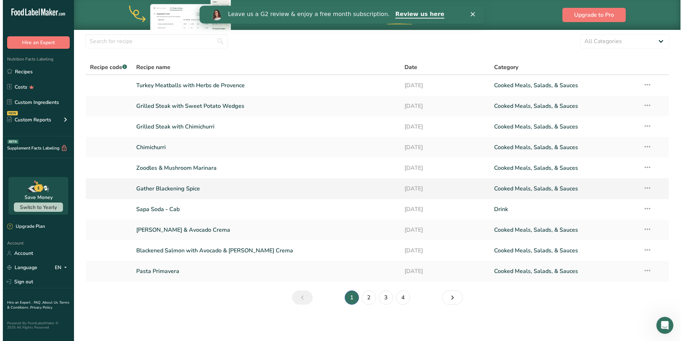
scroll to position [0, 0]
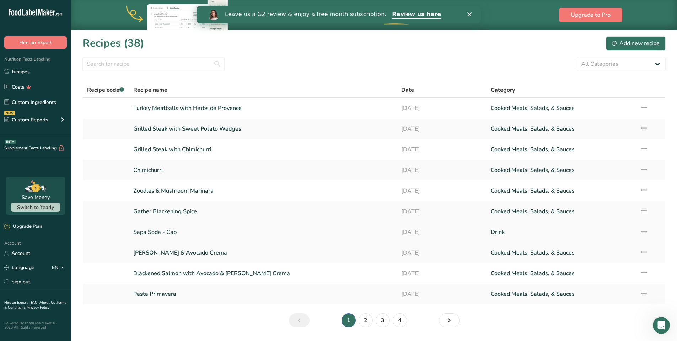
click at [645, 231] on icon at bounding box center [644, 231] width 9 height 13
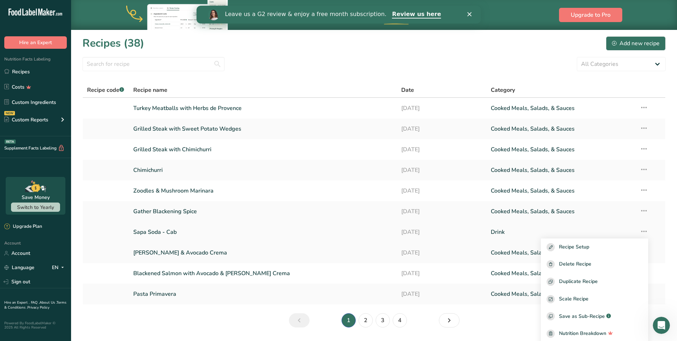
click at [645, 231] on td "Recipe Setup Delete Recipe Duplicate Recipe Scale Recipe Save as Sub-Recipe .a-…" at bounding box center [651, 232] width 30 height 21
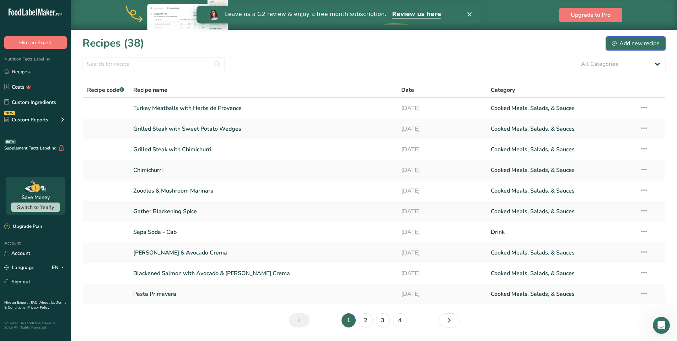
click at [623, 43] on div "Add new recipe" at bounding box center [636, 43] width 48 height 9
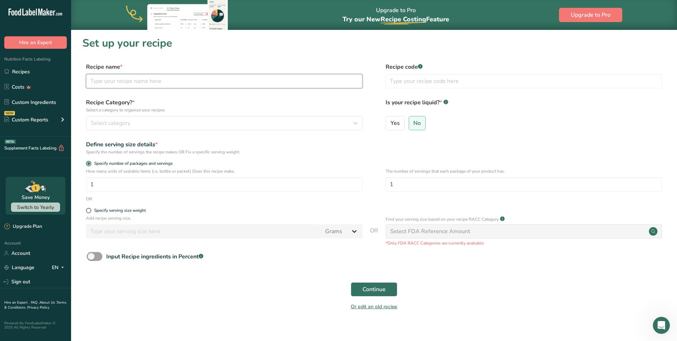
click at [126, 86] on input "text" at bounding box center [224, 81] width 277 height 14
click at [120, 81] on input "Shrimp & GInger Stir Fry" at bounding box center [224, 81] width 277 height 14
type input "Shrimp & Ginger Stir Fry"
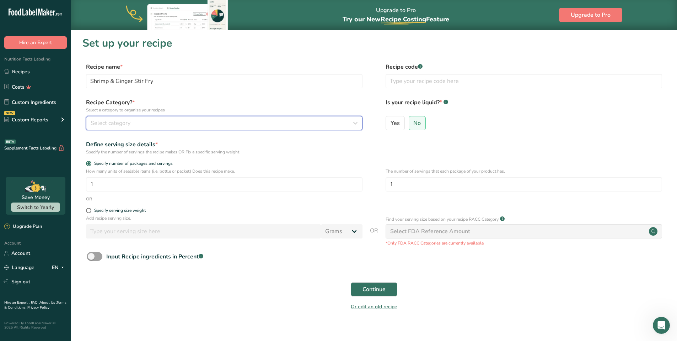
click at [110, 126] on span "Select category" at bounding box center [111, 123] width 40 height 9
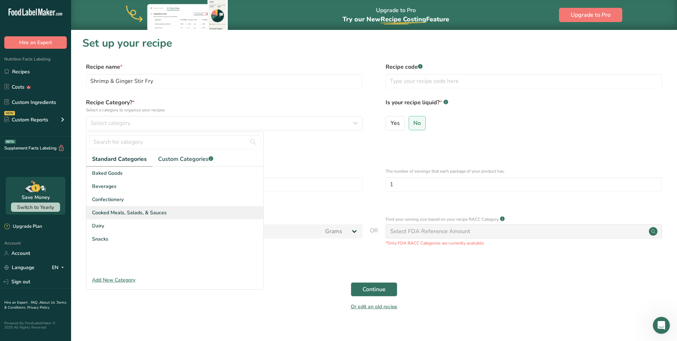
click at [127, 215] on span "Cooked Meals, Salads, & Sauces" at bounding box center [129, 212] width 75 height 7
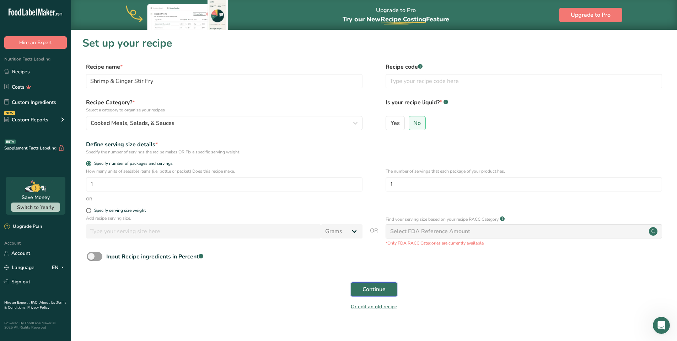
click at [373, 292] on span "Continue" at bounding box center [374, 289] width 23 height 9
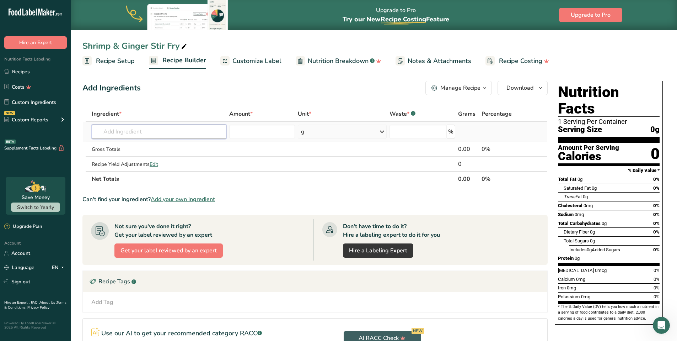
click at [118, 134] on input "text" at bounding box center [159, 131] width 135 height 14
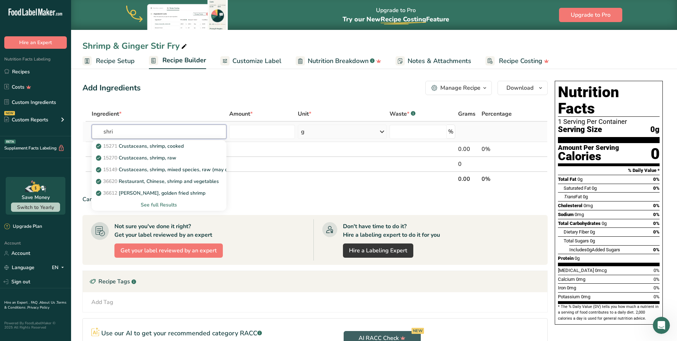
type input "shri"
click at [153, 203] on div "See full Results" at bounding box center [158, 204] width 123 height 7
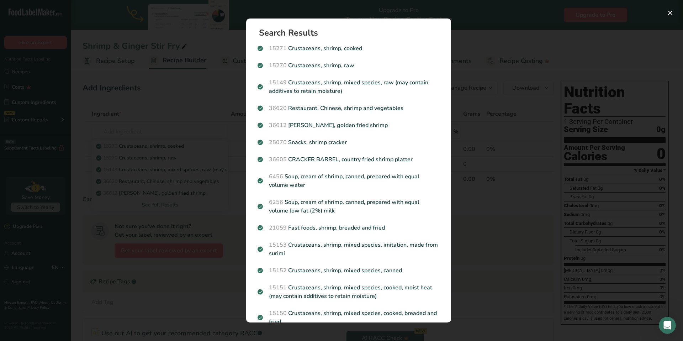
click at [169, 128] on div "Search results modal" at bounding box center [341, 170] width 683 height 341
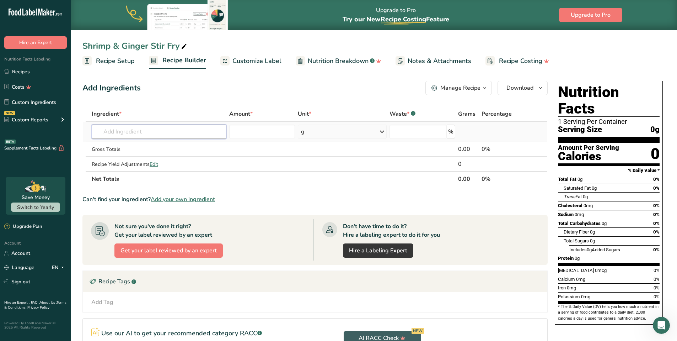
click at [162, 135] on input "text" at bounding box center [159, 131] width 135 height 14
type input "P"
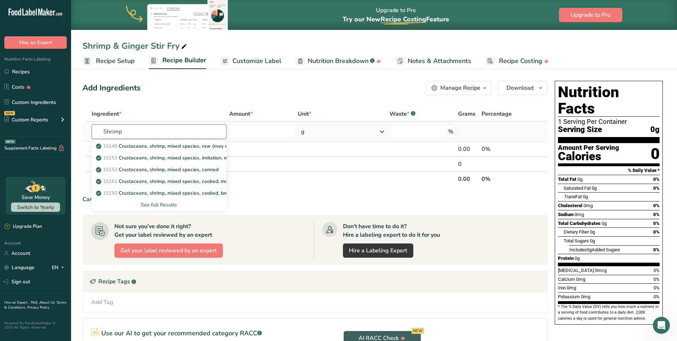
type input "Shrimp"
click at [168, 203] on div "See full Results" at bounding box center [158, 204] width 123 height 7
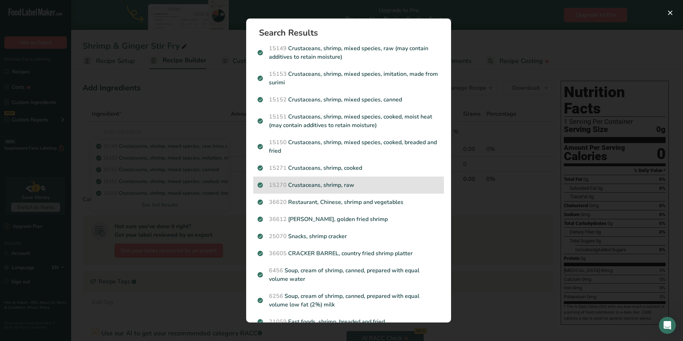
click at [332, 183] on p "15270 Crustaceans, shrimp, raw" at bounding box center [348, 185] width 182 height 9
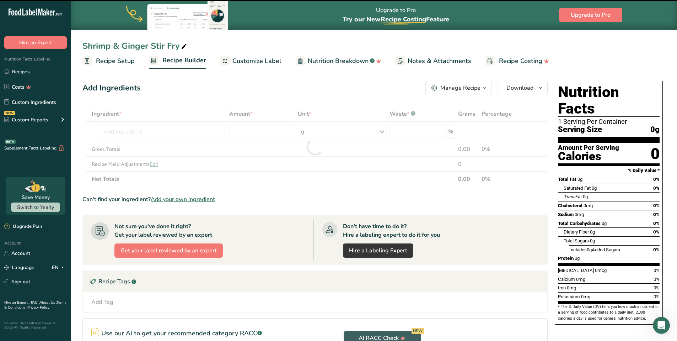
type input "0"
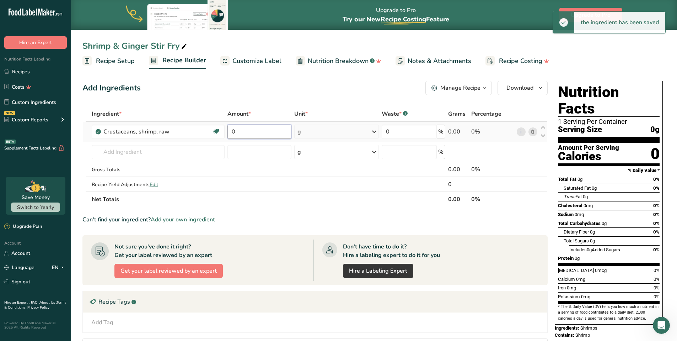
click at [250, 135] on input "0" at bounding box center [260, 131] width 64 height 14
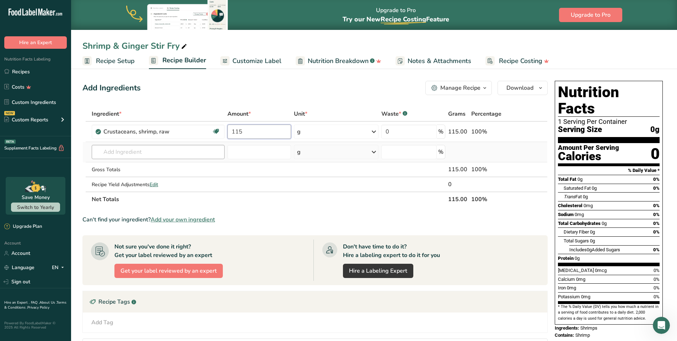
type input "115"
click at [204, 152] on div "Ingredient * Amount * Unit * Waste * .a-a{fill:#347362;}.b-a{fill:#fff;} Grams …" at bounding box center [314, 156] width 465 height 100
type input "S"
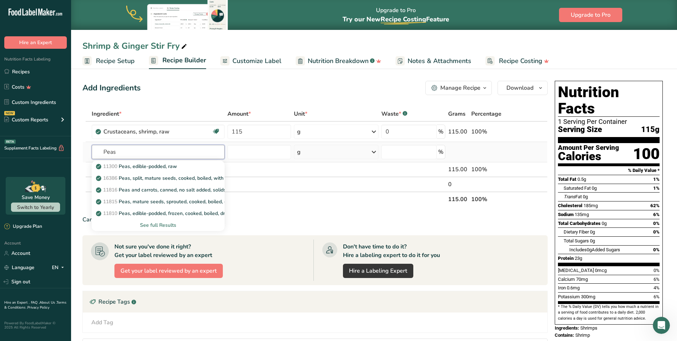
type input "Peas"
click at [150, 224] on div "See full Results" at bounding box center [158, 224] width 122 height 7
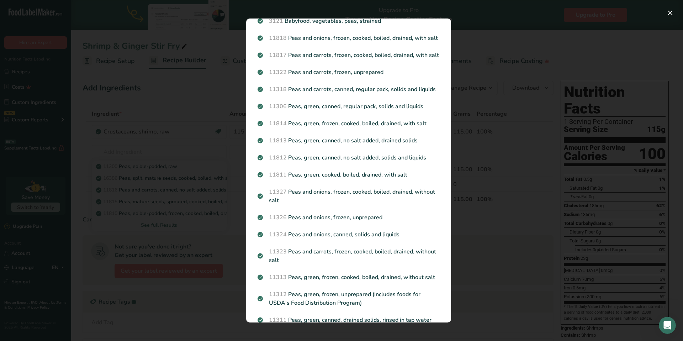
scroll to position [429, 0]
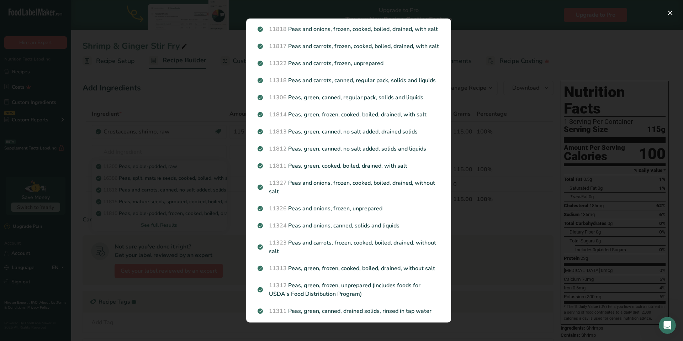
click at [227, 224] on div "Search results modal" at bounding box center [341, 170] width 683 height 341
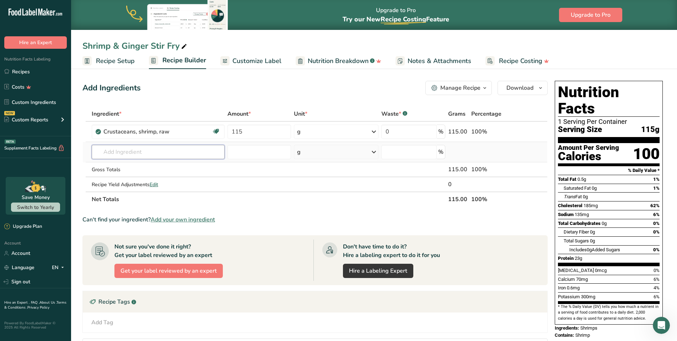
click at [110, 155] on input "text" at bounding box center [158, 152] width 133 height 14
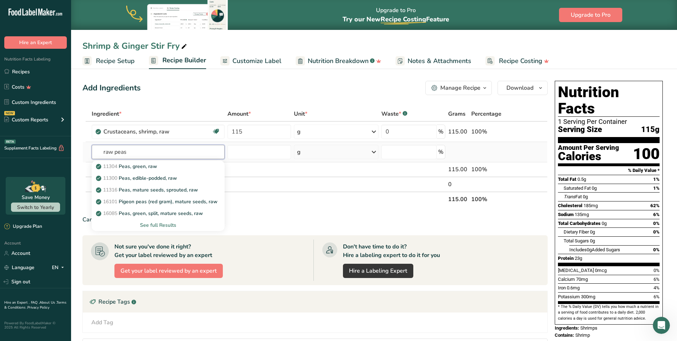
type input "raw peas"
click at [157, 224] on div "See full Results" at bounding box center [158, 224] width 122 height 7
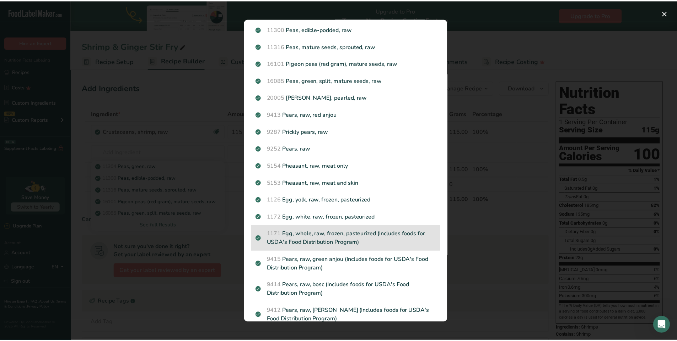
scroll to position [0, 0]
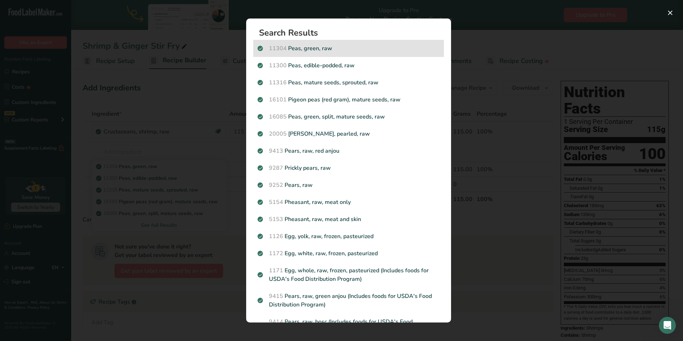
click at [300, 51] on p "11304 Peas, green, raw" at bounding box center [348, 48] width 182 height 9
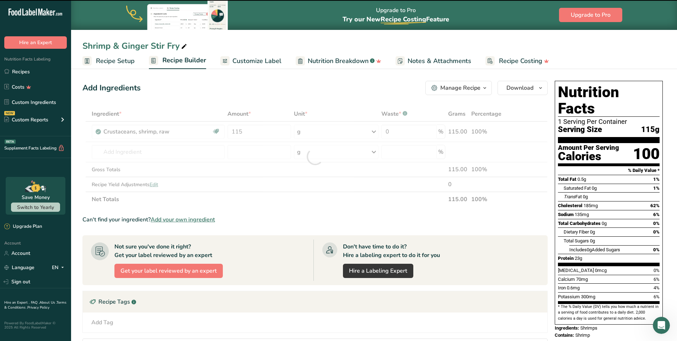
type input "0"
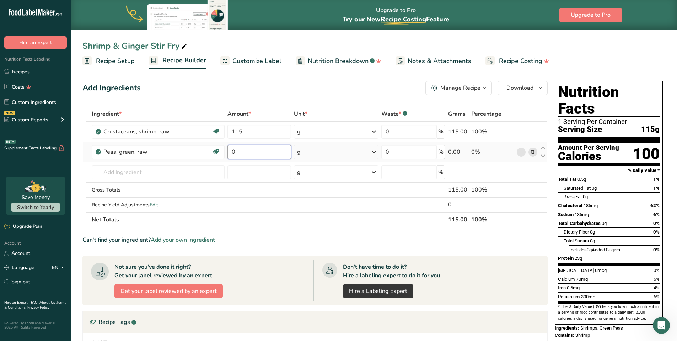
click at [256, 155] on input "0" at bounding box center [260, 152] width 64 height 14
type input "42"
click at [164, 176] on div "Ingredient * Amount * Unit * Waste * .a-a{fill:#347362;}.b-a{fill:#fff;} Grams …" at bounding box center [314, 166] width 465 height 121
type input "Yellow squash"
click at [156, 191] on div "No results found" at bounding box center [158, 187] width 133 height 12
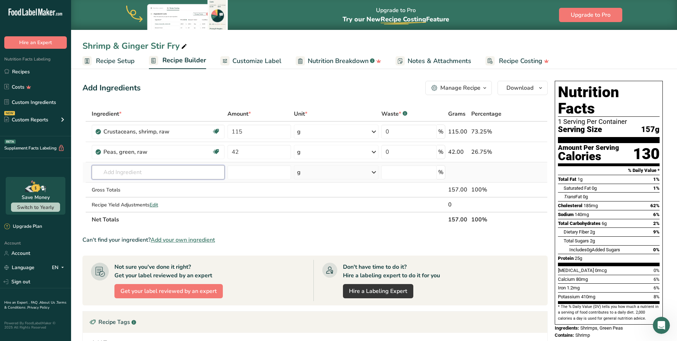
click at [151, 176] on input "text" at bounding box center [158, 172] width 133 height 14
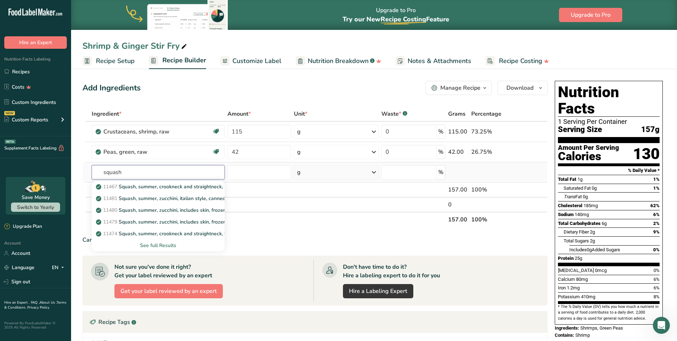
type input "squash"
click at [167, 245] on div "See full Results" at bounding box center [158, 244] width 122 height 7
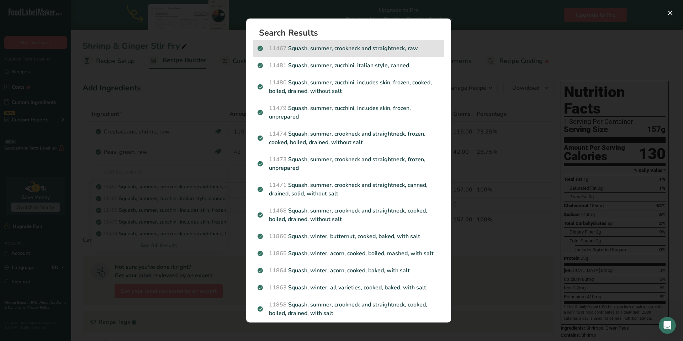
click at [373, 47] on p "11467 Squash, summer, [PERSON_NAME] and straightneck, raw" at bounding box center [348, 48] width 182 height 9
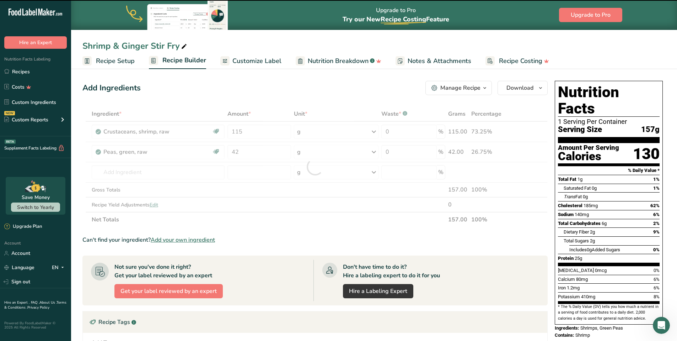
type input "0"
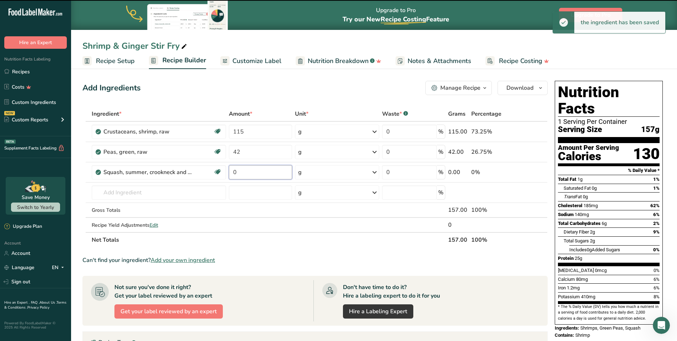
click at [249, 171] on input "0" at bounding box center [260, 172] width 63 height 14
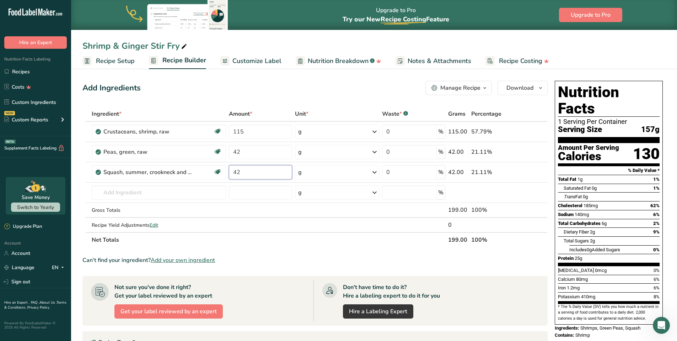
type input "42"
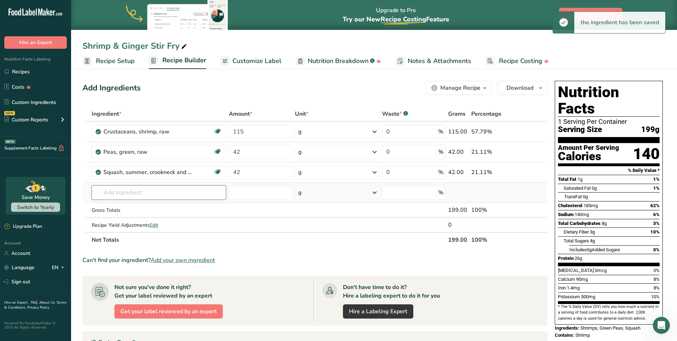
click at [125, 196] on div "Ingredient * Amount * Unit * Waste * .a-a{fill:#347362;}.b-a{fill:#fff;} Grams …" at bounding box center [314, 176] width 465 height 141
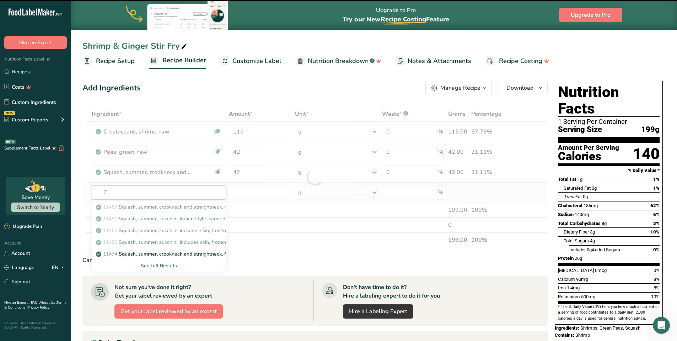
type input "Zu"
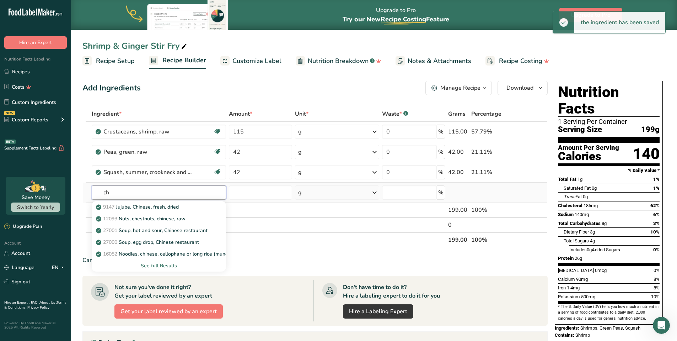
type input "c"
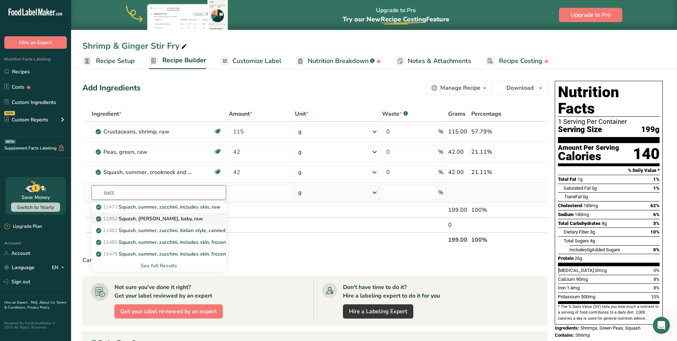
type input "zucc"
click at [149, 219] on p "11953 [PERSON_NAME], [PERSON_NAME], baby, raw" at bounding box center [150, 218] width 106 height 7
type input "Squash, [PERSON_NAME], baby, raw"
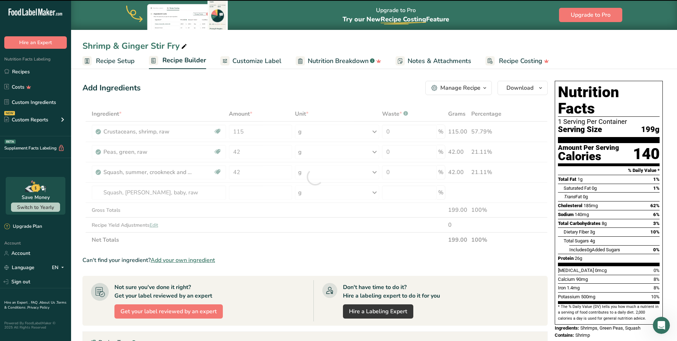
type input "0"
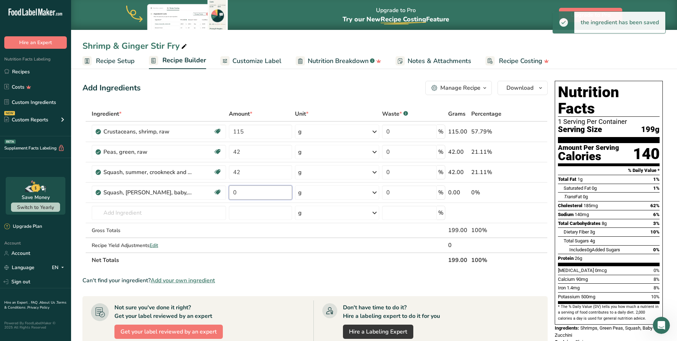
click at [257, 197] on input "0" at bounding box center [260, 192] width 63 height 14
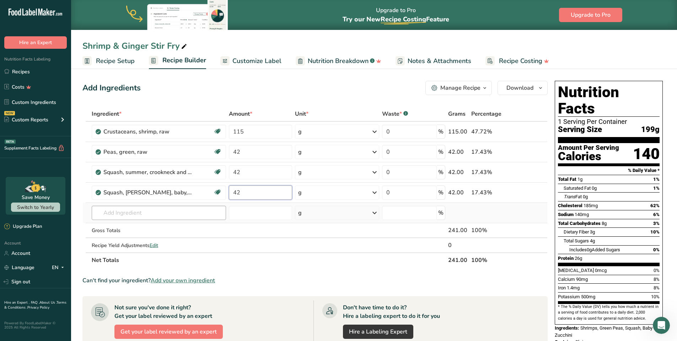
type input "42"
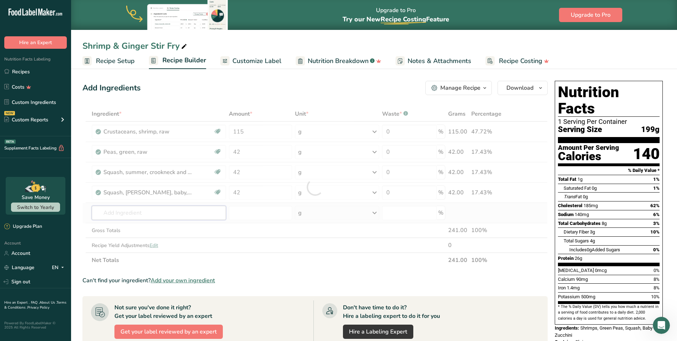
click at [188, 211] on div "Ingredient * Amount * Unit * Waste * .a-a{fill:#347362;}.b-a{fill:#fff;} Grams …" at bounding box center [314, 186] width 465 height 161
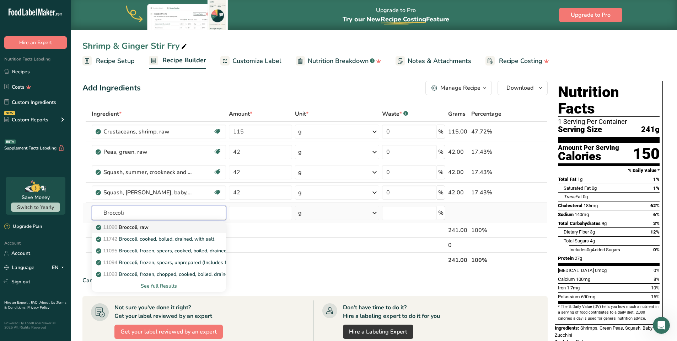
type input "Broccoli"
click at [158, 229] on div "11090 Broccoli, raw" at bounding box center [153, 226] width 112 height 7
type input "Broccoli, raw"
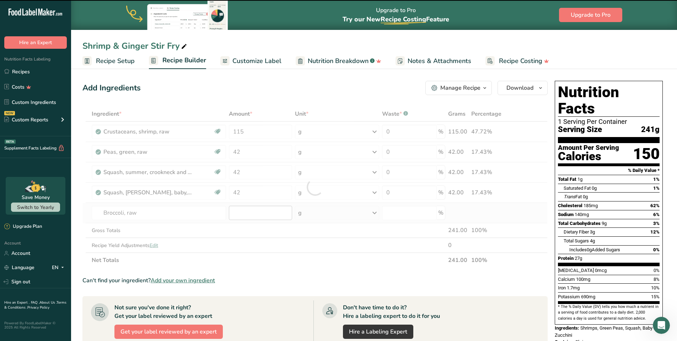
type input "0"
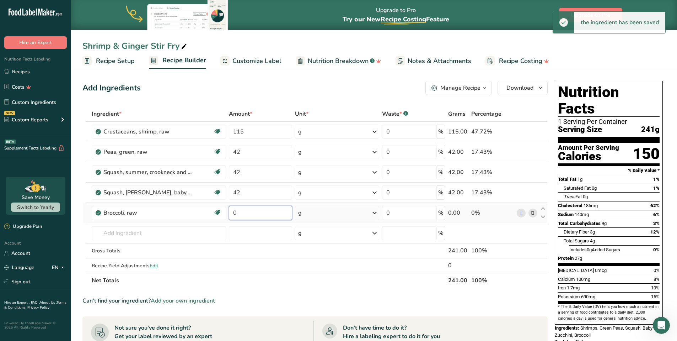
click at [249, 212] on input "0" at bounding box center [260, 213] width 63 height 14
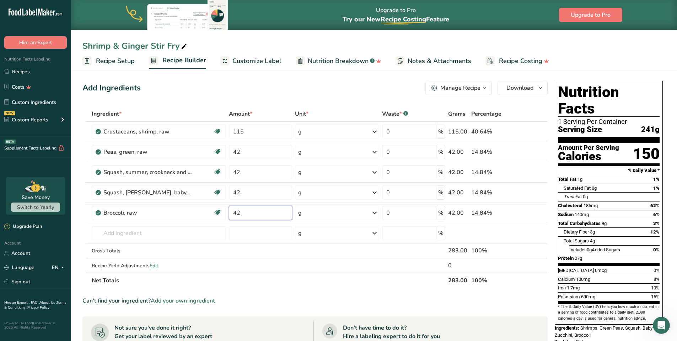
type input "42"
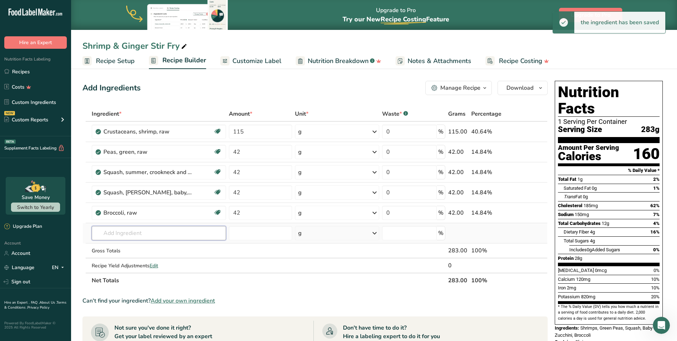
click at [138, 230] on div "Ingredient * Amount * Unit * Waste * .a-a{fill:#347362;}.b-a{fill:#fff;} Grams …" at bounding box center [314, 196] width 465 height 181
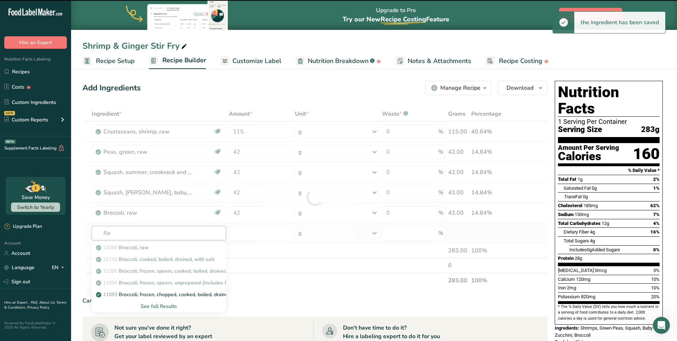
type input "Red"
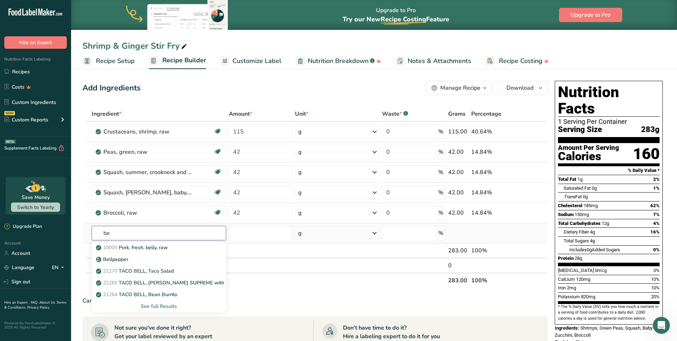
type input "b"
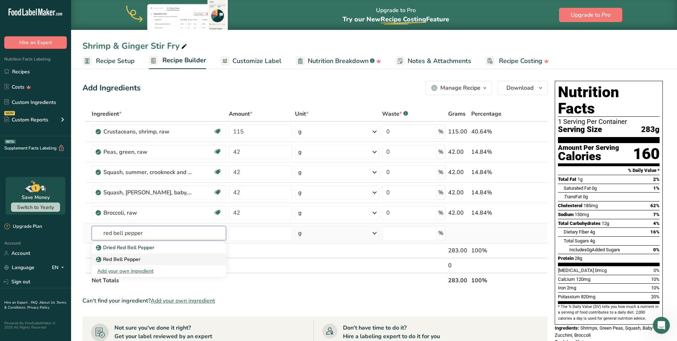
type input "red bell pepper"
click at [108, 256] on p "Red Bell Pepper" at bounding box center [118, 258] width 43 height 7
type input "Red Bell Pepper"
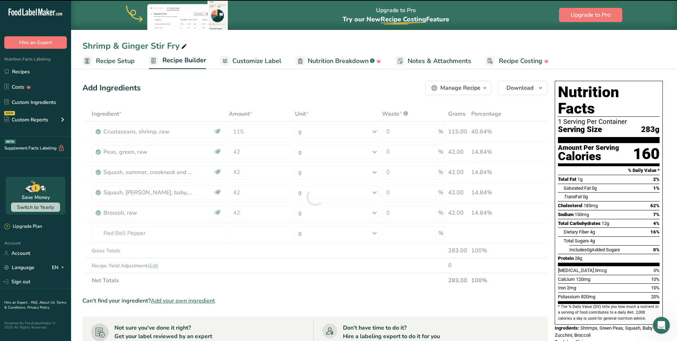
type input "0"
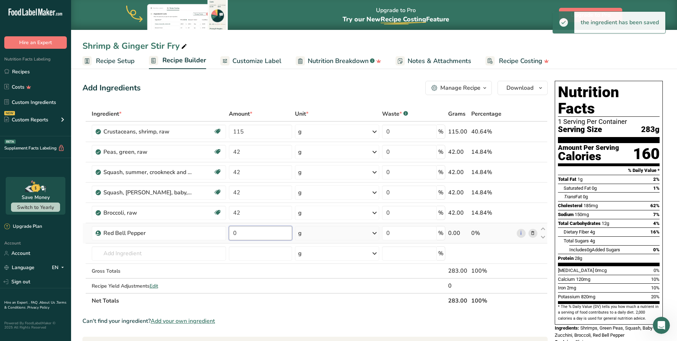
click at [257, 233] on input "0" at bounding box center [260, 233] width 63 height 14
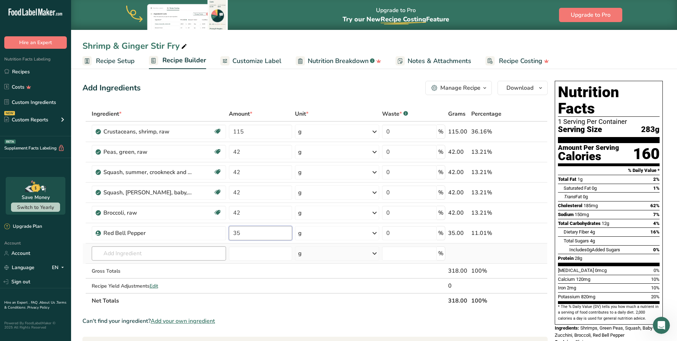
type input "35"
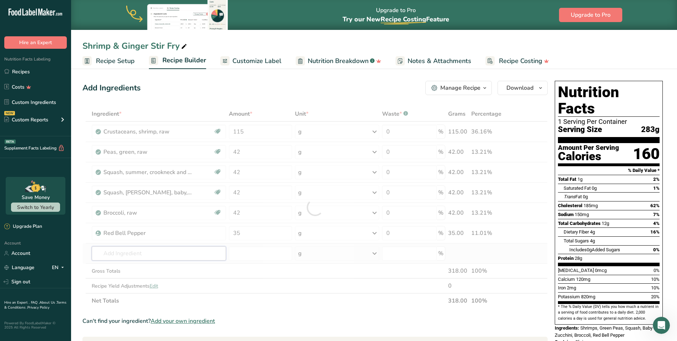
click at [209, 254] on div "Ingredient * Amount * Unit * Waste * .a-a{fill:#347362;}.b-a{fill:#fff;} Grams …" at bounding box center [314, 207] width 465 height 202
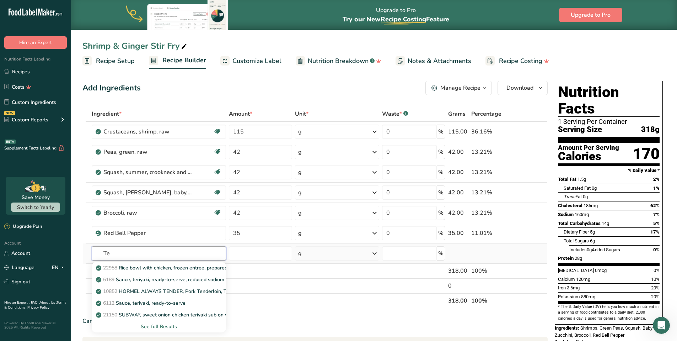
type input "T"
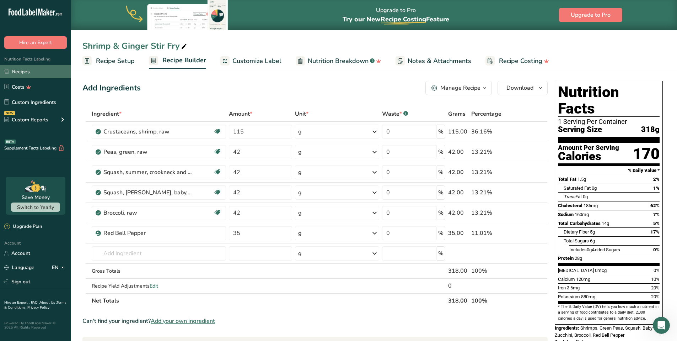
click at [20, 70] on link "Recipes" at bounding box center [35, 72] width 71 height 14
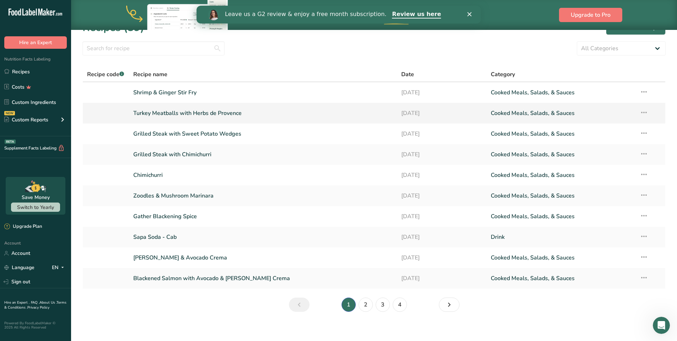
scroll to position [21, 0]
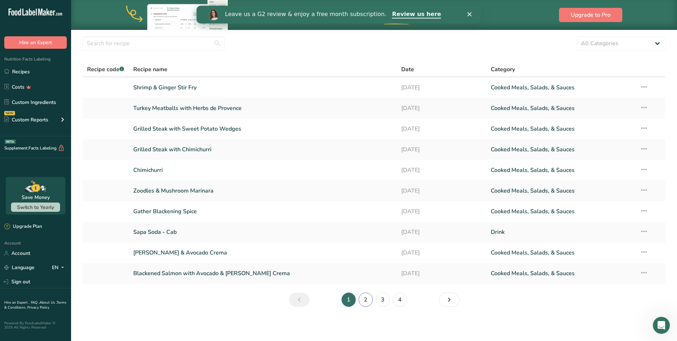
click at [368, 301] on link "2" at bounding box center [366, 299] width 14 height 14
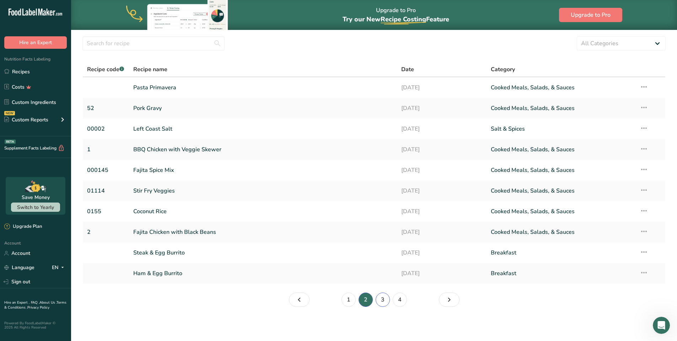
click at [385, 298] on link "3" at bounding box center [383, 299] width 14 height 14
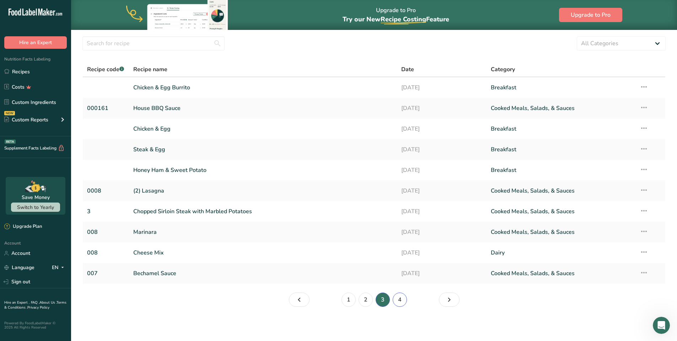
click at [398, 298] on link "4" at bounding box center [400, 299] width 14 height 14
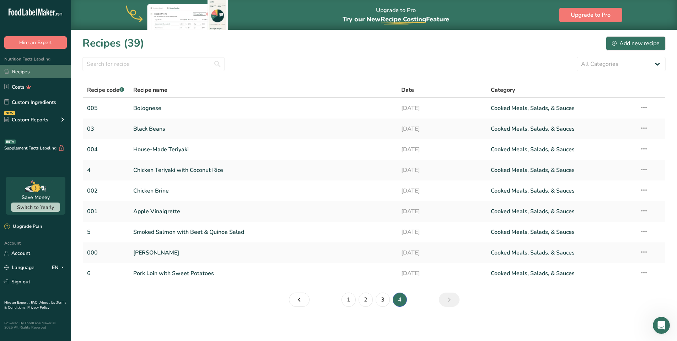
click at [26, 69] on link "Recipes" at bounding box center [35, 72] width 71 height 14
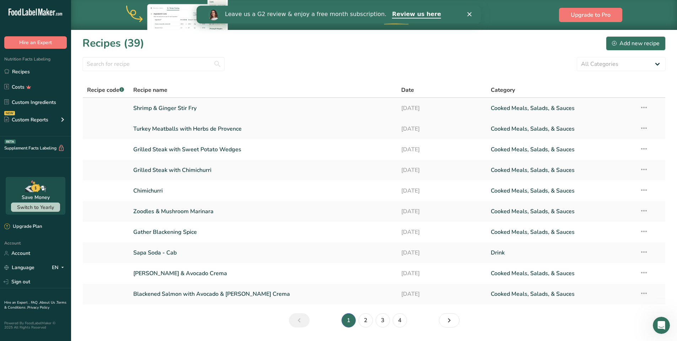
click at [192, 108] on link "Shrimp & Ginger Stir Fry" at bounding box center [263, 108] width 260 height 15
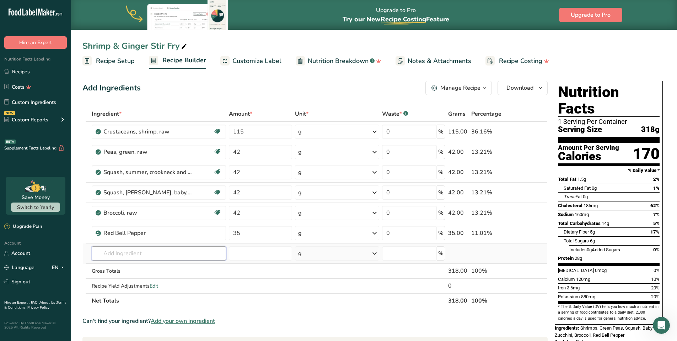
click at [150, 253] on input "text" at bounding box center [159, 253] width 135 height 14
type input "House ma"
click at [139, 267] on span "Chicken Teriyaki Marinade" at bounding box center [132, 267] width 59 height 7
type input "House-Made Teriyaki"
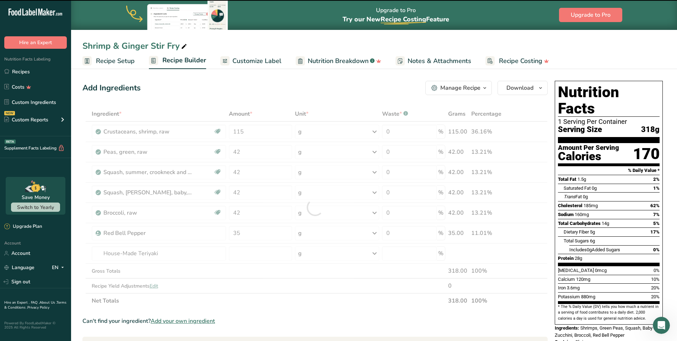
type input "0"
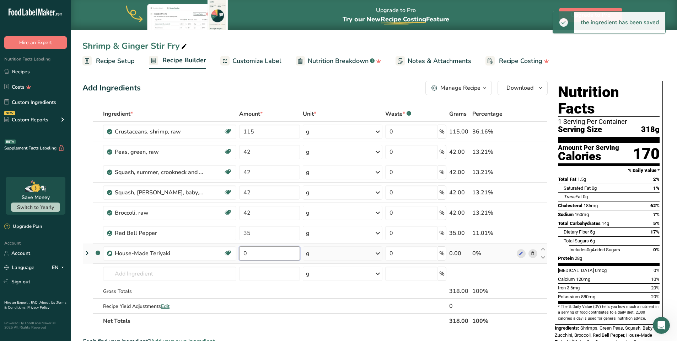
click at [254, 256] on input "0" at bounding box center [269, 253] width 61 height 14
type input "1"
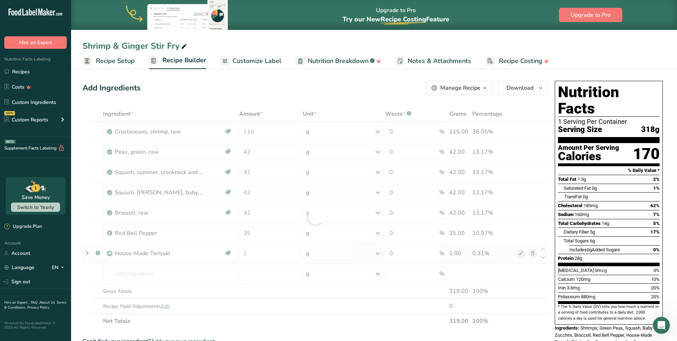
click at [378, 252] on div "Ingredient * Amount * Unit * Waste * .a-a{fill:#347362;}.b-a{fill:#fff;} Grams …" at bounding box center [314, 217] width 465 height 222
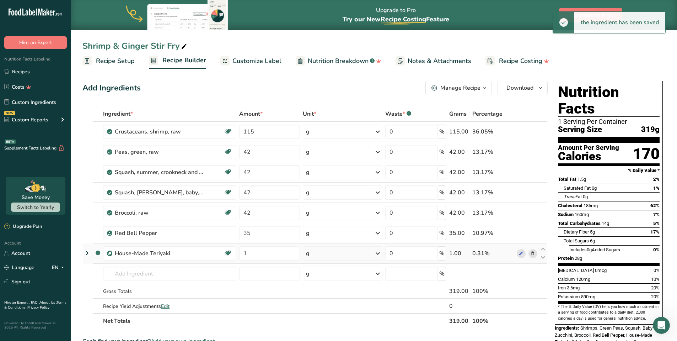
click at [378, 252] on icon at bounding box center [378, 253] width 9 height 13
click at [318, 309] on div "See more" at bounding box center [337, 309] width 60 height 7
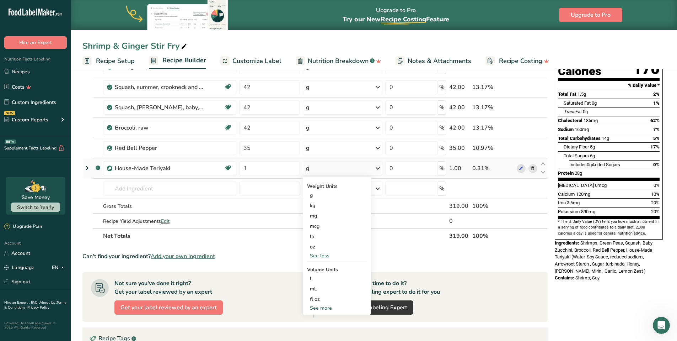
scroll to position [91, 0]
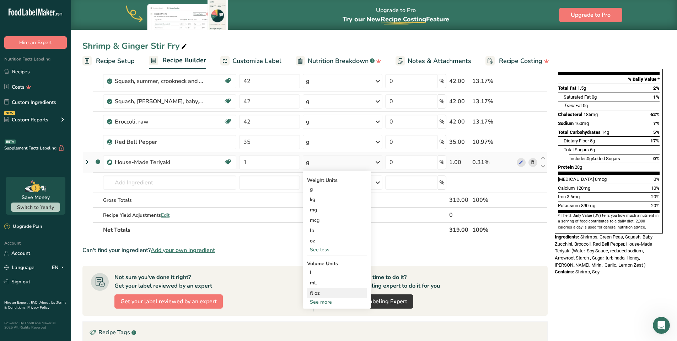
click at [319, 295] on div "fl oz" at bounding box center [337, 292] width 54 height 7
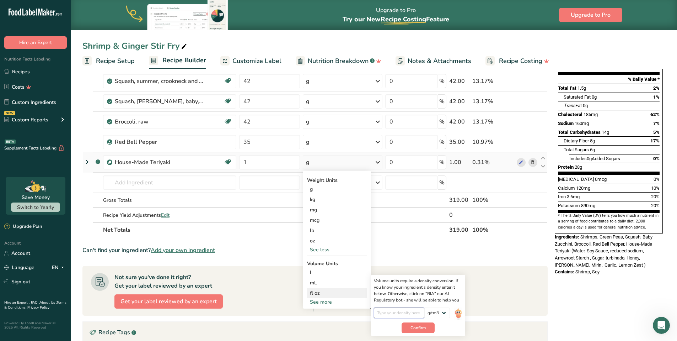
click at [403, 316] on input "number" at bounding box center [399, 312] width 51 height 11
type input "29.57"
click at [420, 328] on span "Confirm" at bounding box center [418, 327] width 15 height 6
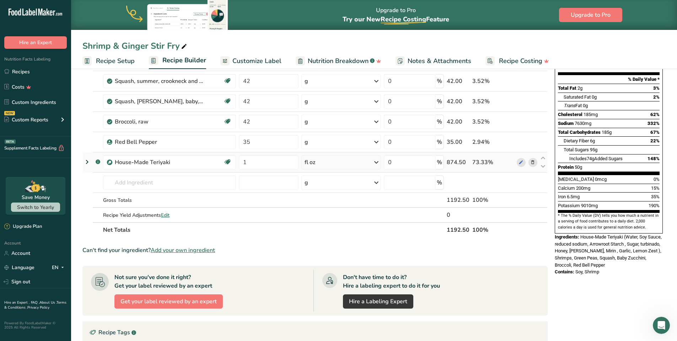
click at [533, 163] on icon at bounding box center [533, 162] width 5 height 7
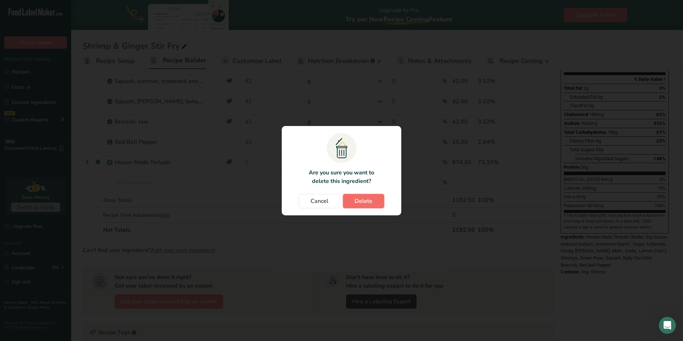
click at [371, 201] on span "Delete" at bounding box center [364, 201] width 18 height 9
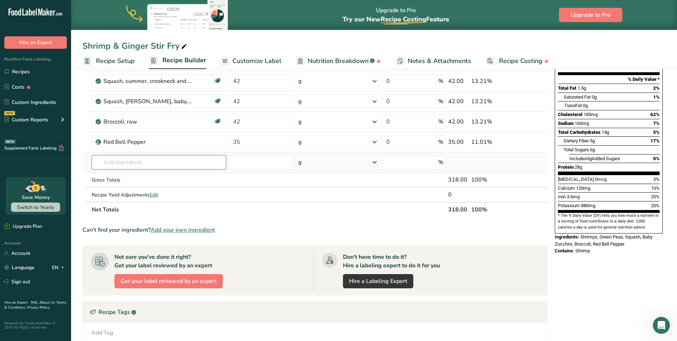
click at [158, 159] on input "text" at bounding box center [159, 162] width 135 height 14
type input "House made"
click at [192, 175] on p "Chicken Teriyaki Marinade House-[GEOGRAPHIC_DATA]" at bounding box center [154, 176] width 115 height 7
type input "House-Made Teriyaki"
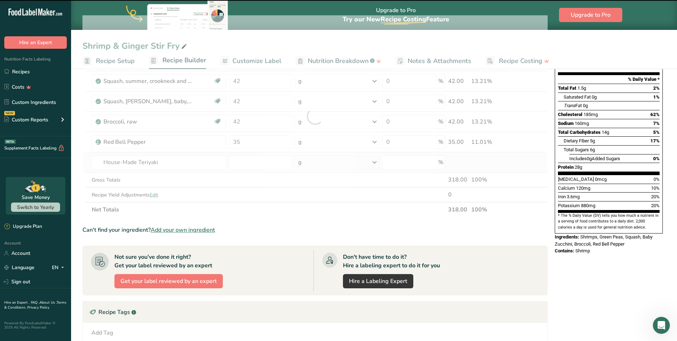
type input "0"
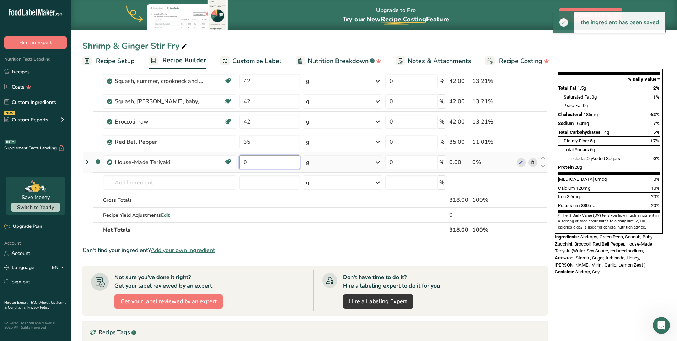
click at [252, 161] on input "0" at bounding box center [269, 162] width 61 height 14
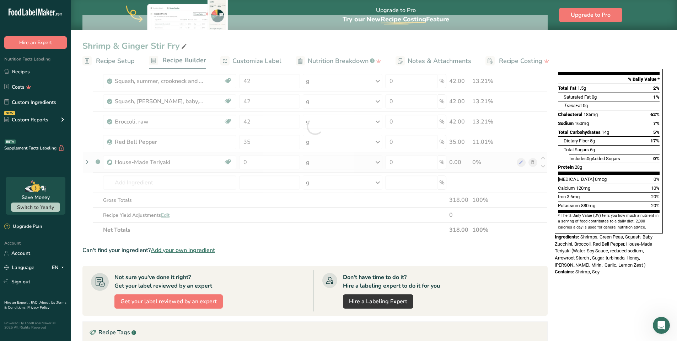
click at [338, 164] on div "Ingredient * Amount * Unit * Waste * .a-a{fill:#347362;}.b-a{fill:#fff;} Grams …" at bounding box center [314, 126] width 465 height 222
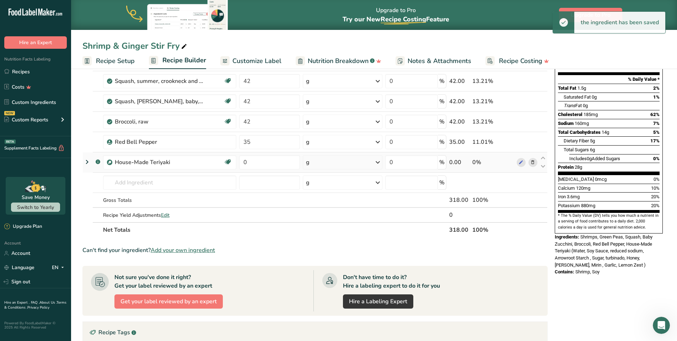
click at [338, 164] on div "g" at bounding box center [343, 162] width 80 height 14
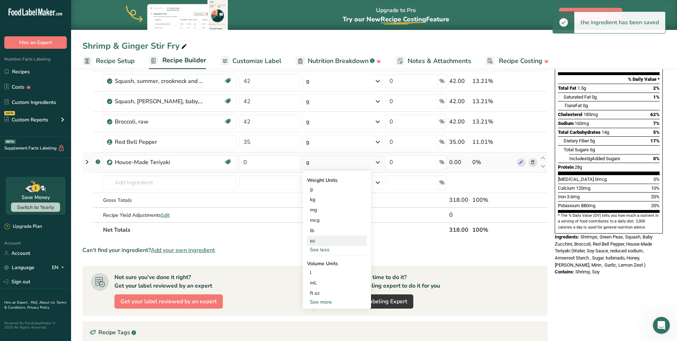
click at [310, 244] on div "oz" at bounding box center [337, 240] width 60 height 10
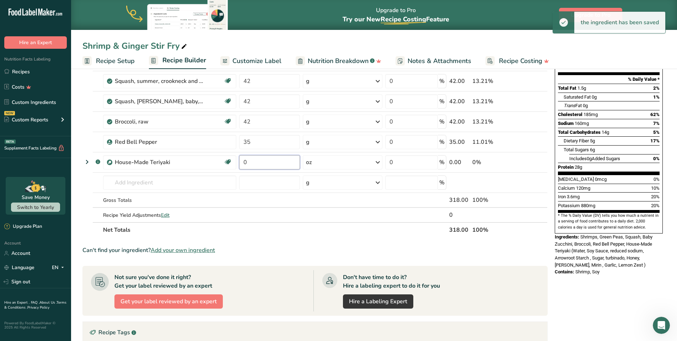
click at [263, 164] on input "0" at bounding box center [269, 162] width 61 height 14
type input "1"
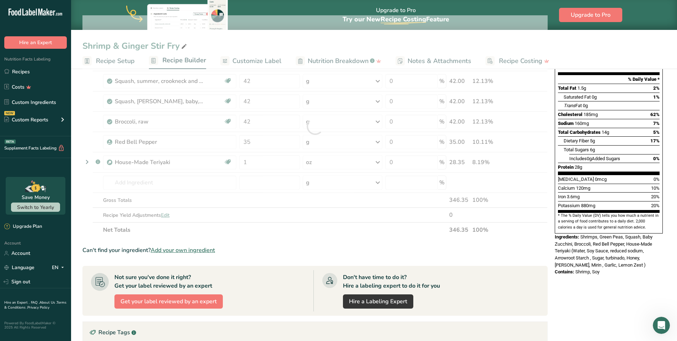
click at [335, 245] on section "Ingredient * Amount * Unit * Waste * .a-a{fill:#347362;}.b-a{fill:#fff;} Grams …" at bounding box center [314, 236] width 465 height 443
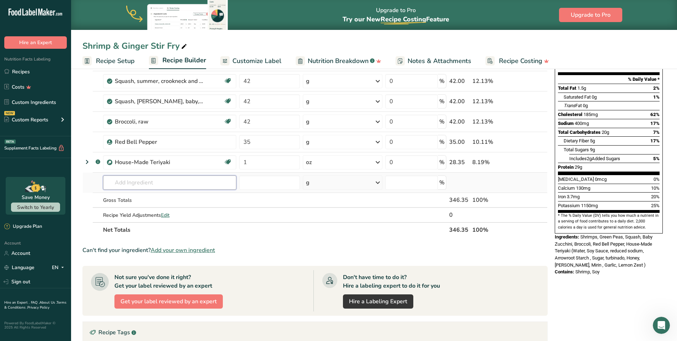
click at [172, 187] on input "text" at bounding box center [169, 182] width 133 height 14
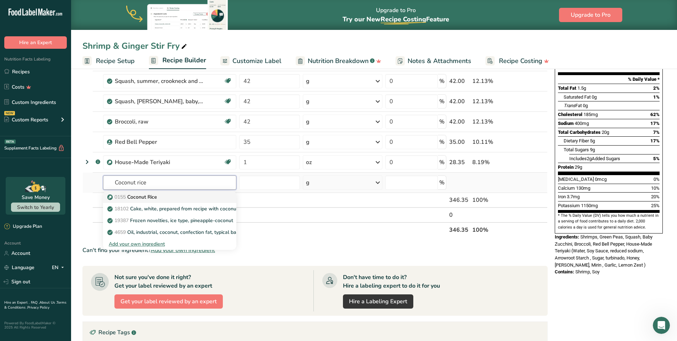
type input "Coconut rice"
click at [148, 196] on p "0155 Coconut Rice" at bounding box center [133, 196] width 48 height 7
type input "Coconut Rice"
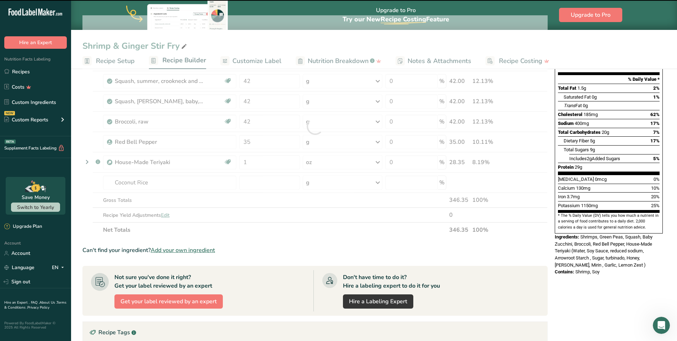
type input "0"
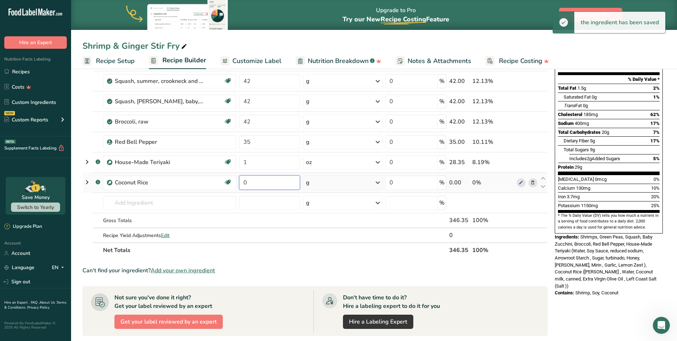
click at [261, 181] on input "0" at bounding box center [269, 182] width 61 height 14
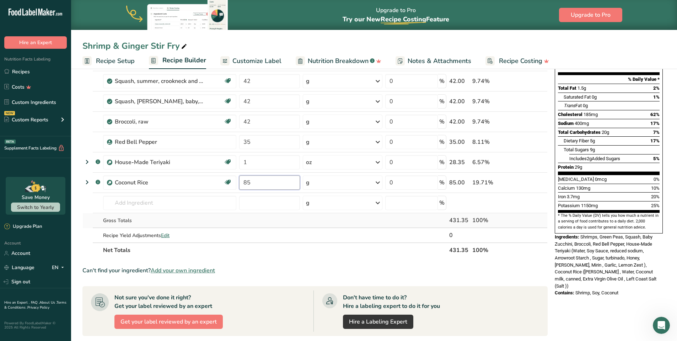
type input "85"
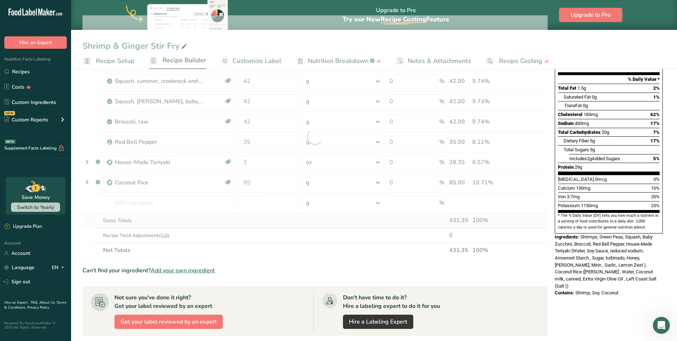
click at [372, 222] on div "Ingredient * Amount * Unit * Waste * .a-a{fill:#347362;}.b-a{fill:#fff;} Grams …" at bounding box center [314, 136] width 465 height 242
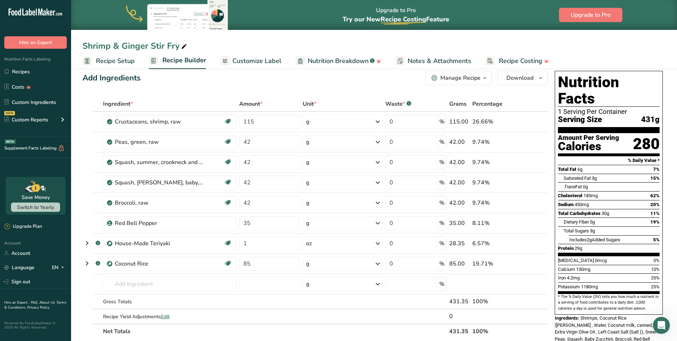
scroll to position [0, 0]
